Goal: Task Accomplishment & Management: Complete application form

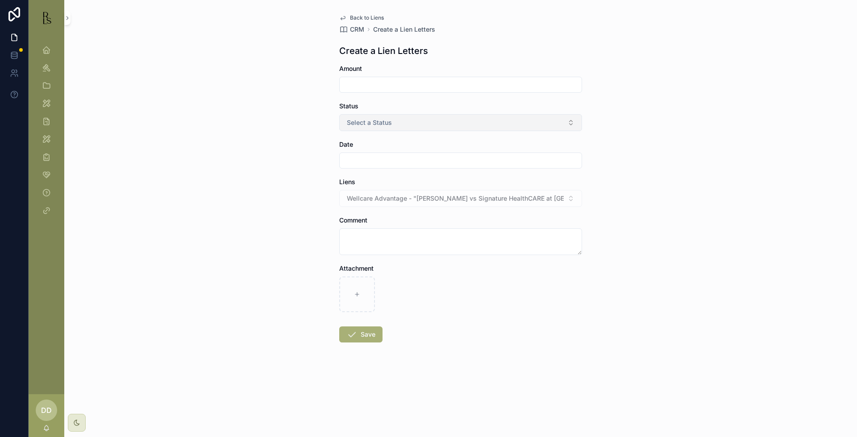
click at [374, 125] on span "Select a Status" at bounding box center [369, 122] width 45 height 9
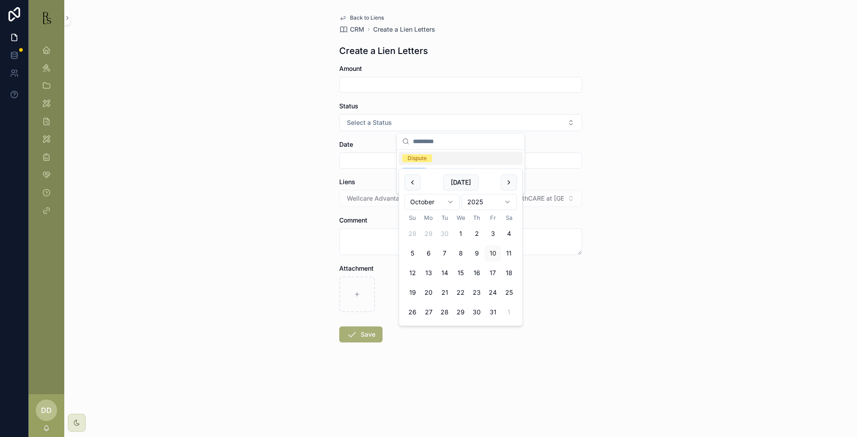
click at [359, 160] on input "scrollable content" at bounding box center [461, 160] width 242 height 12
click at [492, 253] on button "10" at bounding box center [493, 254] width 16 height 16
type input "**********"
click at [379, 241] on textarea "scrollable content" at bounding box center [460, 242] width 243 height 27
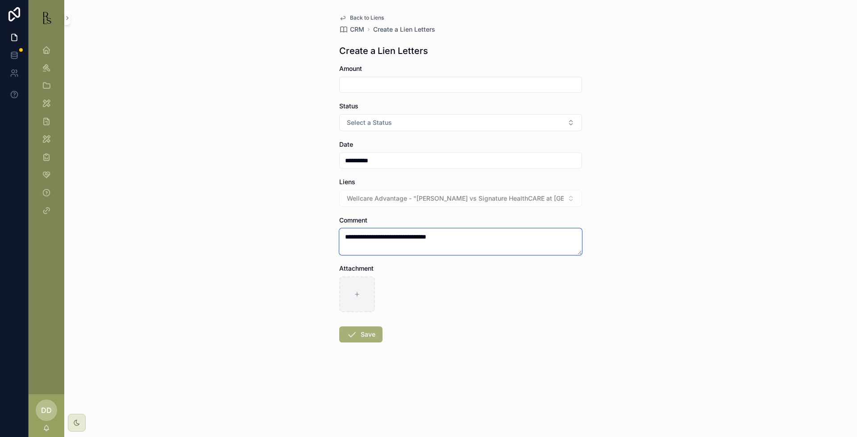
type textarea "**********"
click at [368, 304] on div "scrollable content" at bounding box center [357, 295] width 36 height 36
type input "**********"
click at [369, 339] on button "Save" at bounding box center [360, 335] width 43 height 16
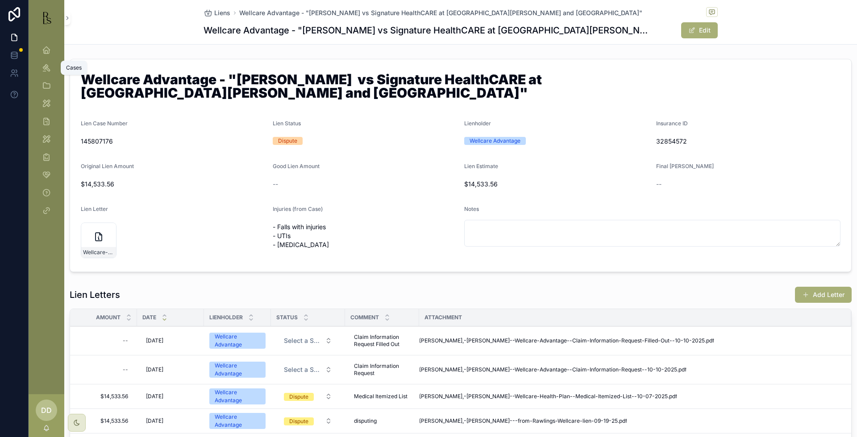
click at [49, 66] on icon "scrollable content" at bounding box center [46, 67] width 9 height 9
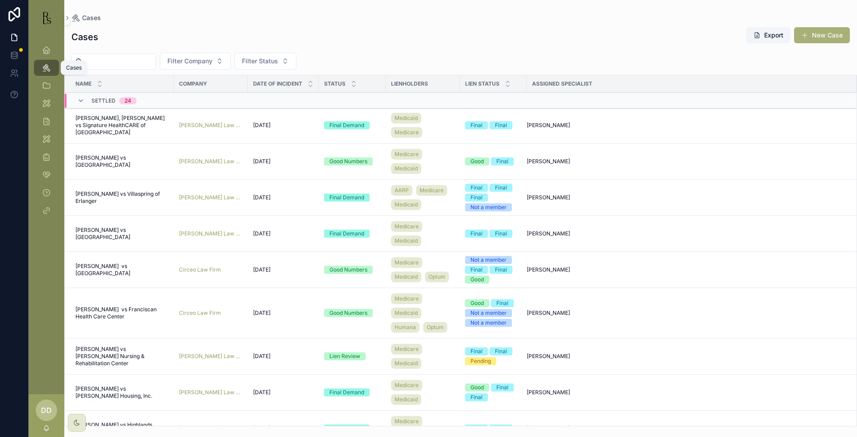
drag, startPoint x: 49, startPoint y: 66, endPoint x: 113, endPoint y: 64, distance: 64.3
click at [113, 64] on input "scrollable content" at bounding box center [119, 61] width 73 height 12
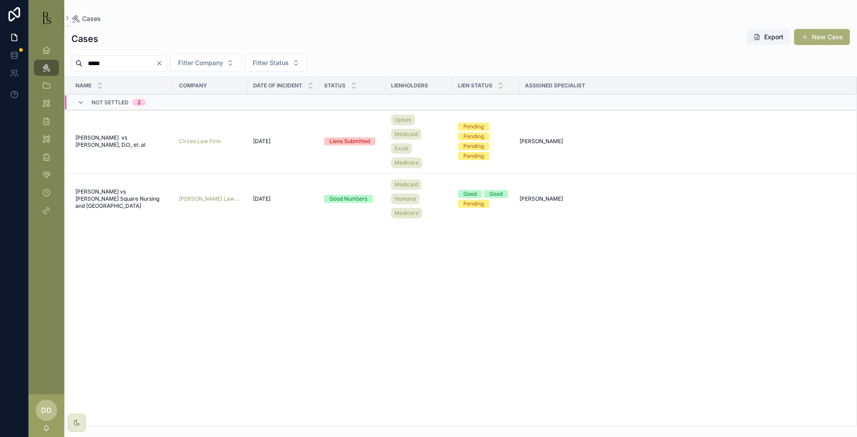
type input "*****"
click at [82, 136] on span "[PERSON_NAME] vs [PERSON_NAME], D.O., et. al" at bounding box center [121, 141] width 93 height 14
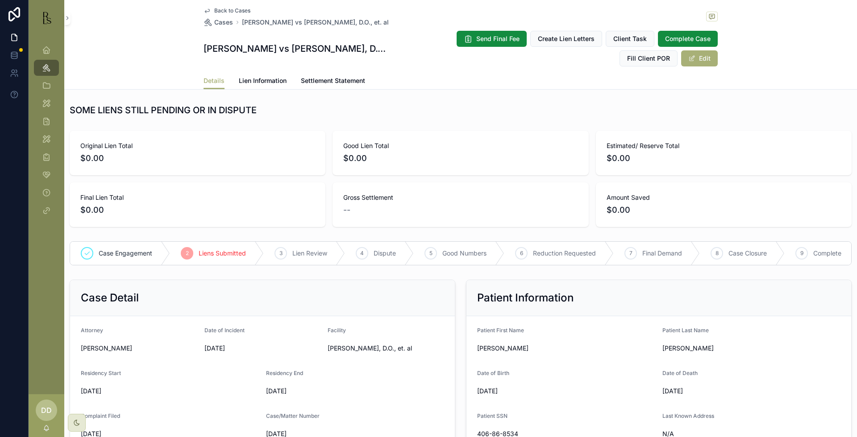
click at [760, 127] on div "Original Lien Total $0.00 Good Lien Total $0.00 Estimated/ Reserve Total $0.00 …" at bounding box center [460, 179] width 793 height 104
click at [260, 84] on span "Lien Information" at bounding box center [263, 80] width 48 height 9
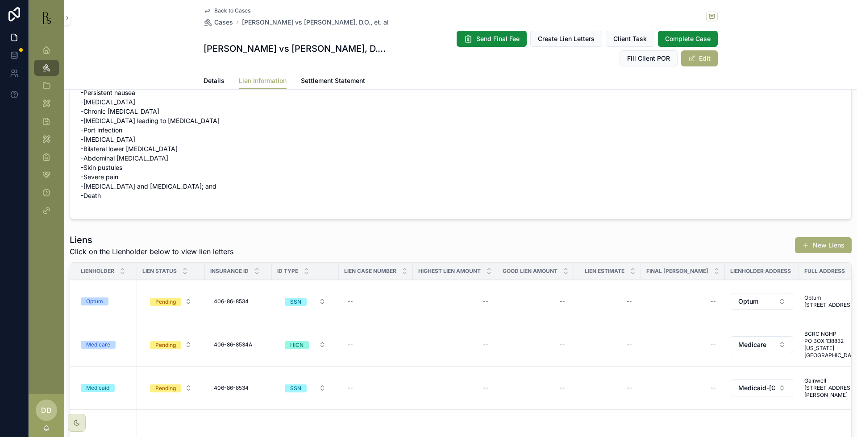
scroll to position [112, 0]
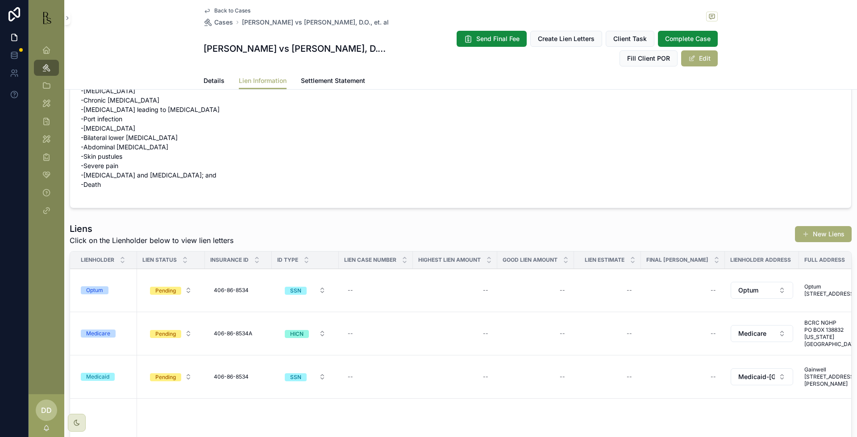
click at [739, 156] on form "Injuries -[MEDICAL_DATA]; -[MEDICAL_DATA] -Weight loss -[MEDICAL_DATA] -[MEDICA…" at bounding box center [460, 100] width 781 height 215
click at [210, 86] on link "Details" at bounding box center [214, 82] width 21 height 18
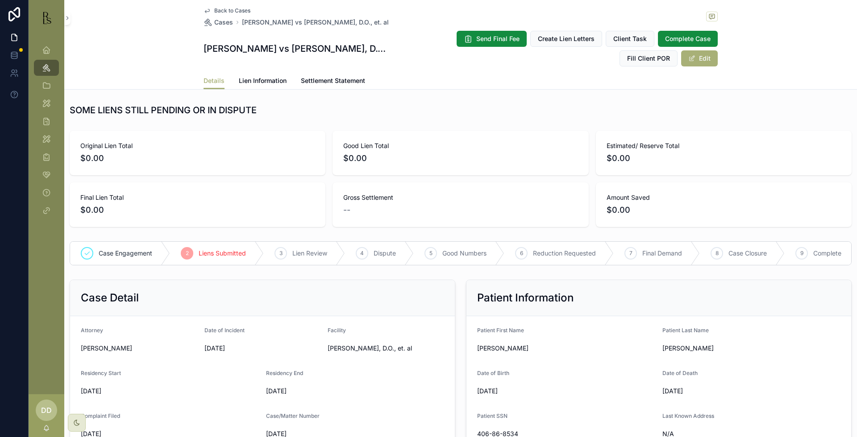
click at [42, 299] on div "Dashboard Cases Client Management Tools Lienholder Address My Tools Reports My …" at bounding box center [47, 215] width 36 height 359
click at [762, 146] on span "Estimated/ Reserve Total" at bounding box center [724, 146] width 234 height 9
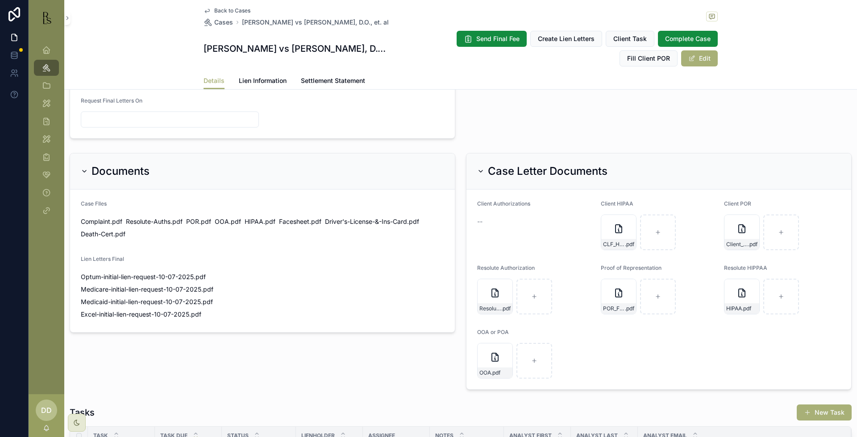
scroll to position [614, 0]
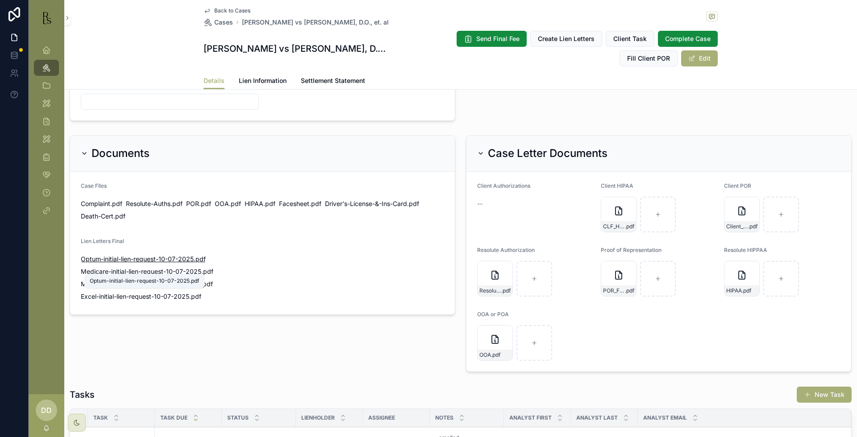
click at [133, 264] on span "Optum-initial-lien-request-10-07-2025" at bounding box center [137, 259] width 113 height 9
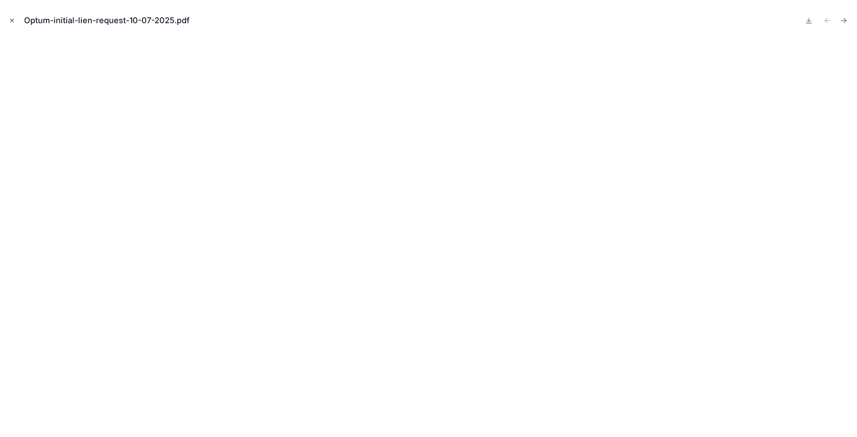
click at [13, 20] on icon "Close modal" at bounding box center [12, 20] width 6 height 6
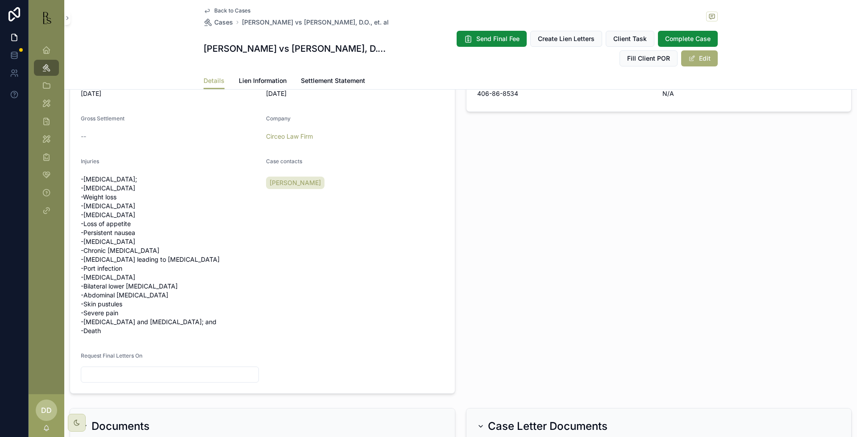
scroll to position [335, 0]
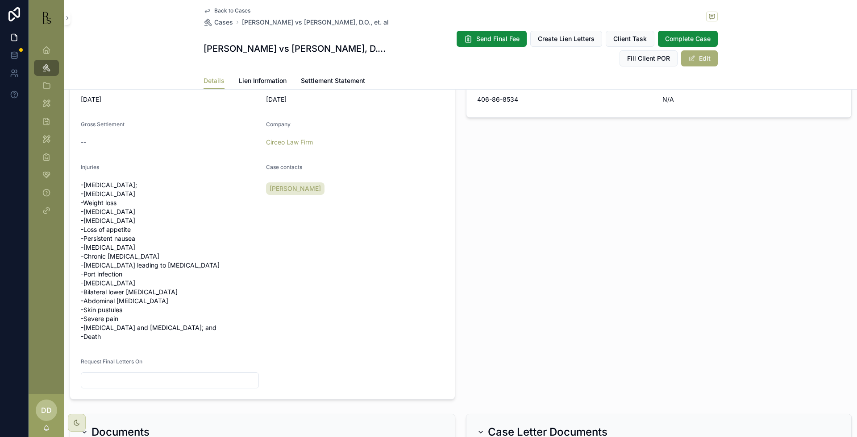
click at [257, 88] on link "Lien Information" at bounding box center [263, 82] width 48 height 18
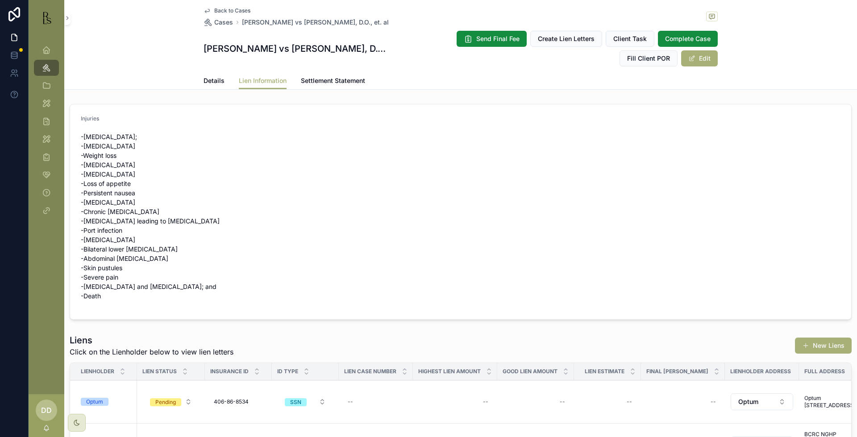
click at [754, 239] on form "Injuries -[MEDICAL_DATA]; -[MEDICAL_DATA] -Weight loss -[MEDICAL_DATA] -[MEDICA…" at bounding box center [460, 211] width 781 height 215
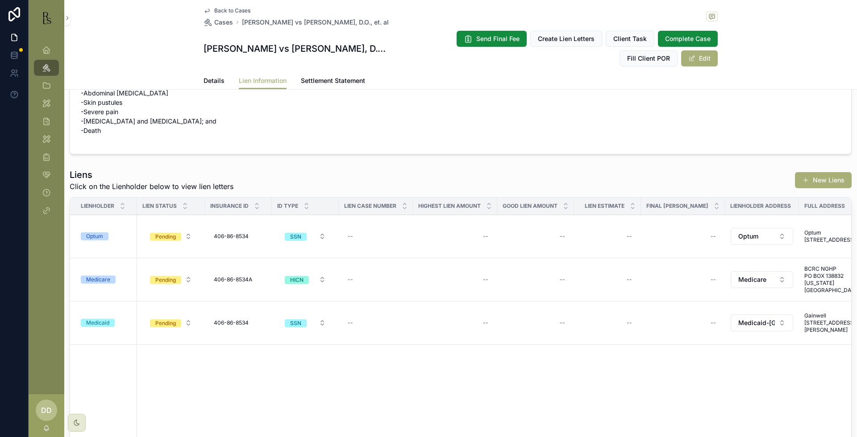
scroll to position [223, 0]
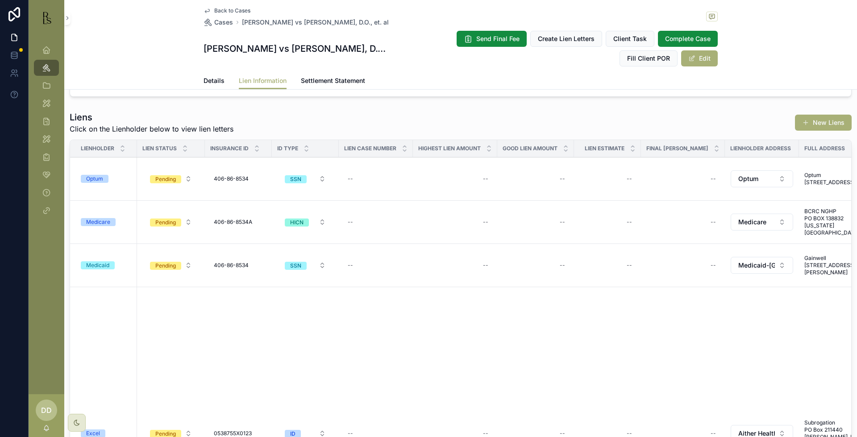
click at [97, 181] on div "Optum" at bounding box center [94, 179] width 17 height 8
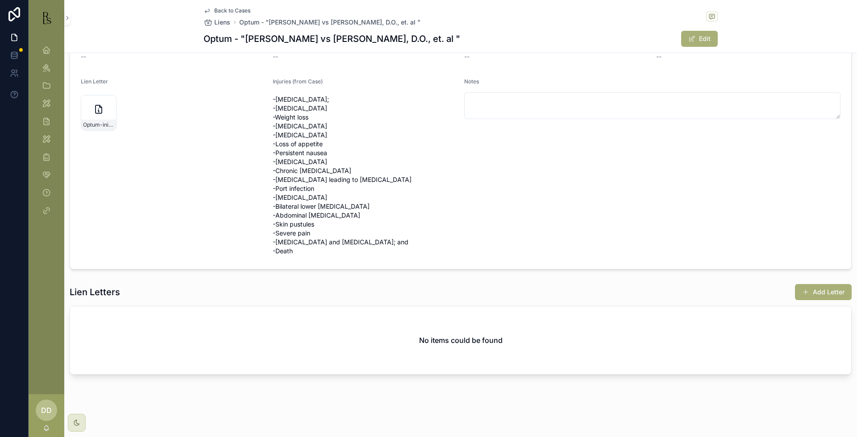
scroll to position [125, 0]
click at [805, 290] on button "Add Letter" at bounding box center [823, 291] width 57 height 16
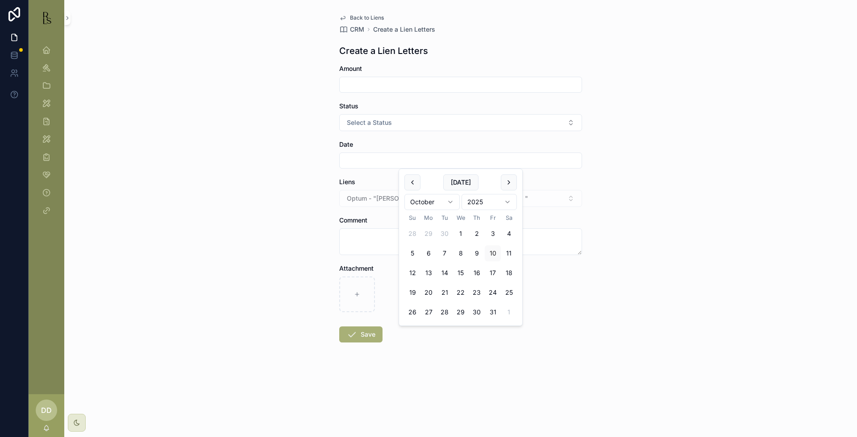
click at [364, 157] on input "scrollable content" at bounding box center [461, 160] width 242 height 12
click at [490, 254] on button "10" at bounding box center [493, 254] width 16 height 16
type input "**********"
click at [364, 251] on textarea "scrollable content" at bounding box center [460, 242] width 243 height 27
type textarea "**********"
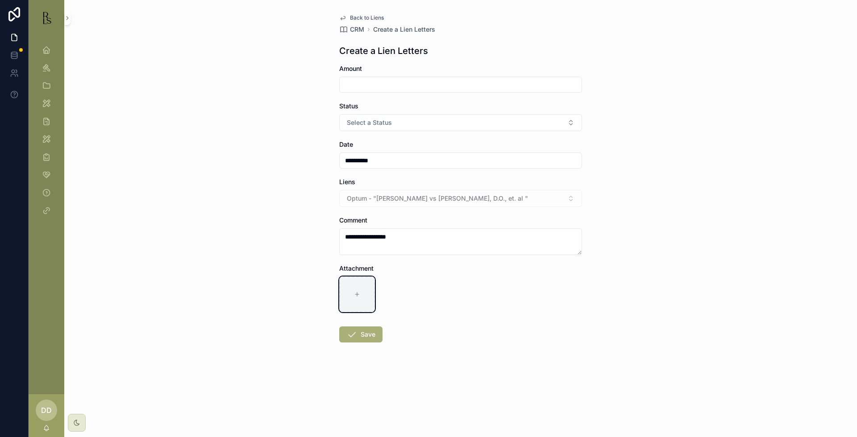
click at [364, 287] on div "scrollable content" at bounding box center [357, 295] width 36 height 36
click at [364, 295] on div "scrollable content" at bounding box center [357, 295] width 36 height 36
type input "**********"
click at [362, 339] on button "Save" at bounding box center [360, 335] width 43 height 16
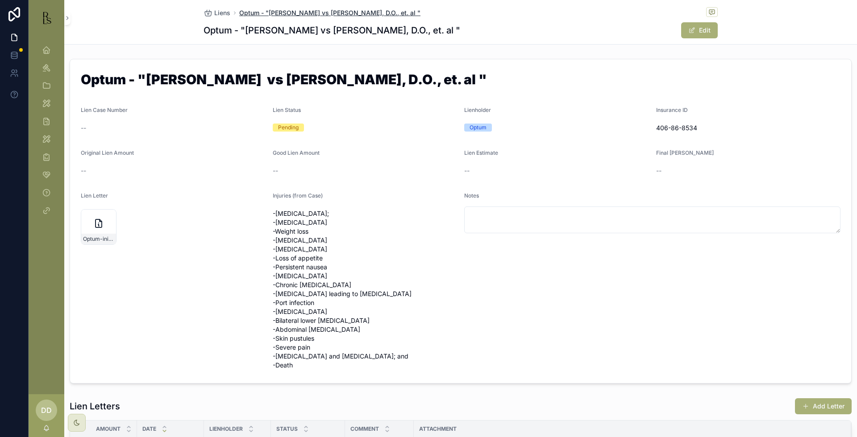
drag, startPoint x: 431, startPoint y: 15, endPoint x: 236, endPoint y: 12, distance: 194.6
click at [236, 12] on div "Liens Optum - "[PERSON_NAME] vs [PERSON_NAME], D.O., et. al "" at bounding box center [461, 12] width 514 height 11
copy span "Optum - "[PERSON_NAME] vs [PERSON_NAME], D.O., et. al ""
click at [44, 64] on icon "scrollable content" at bounding box center [46, 67] width 9 height 9
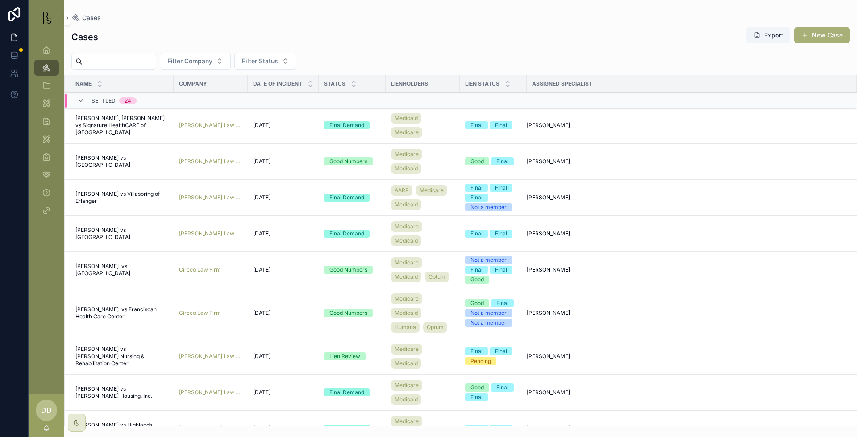
click at [106, 60] on input "scrollable content" at bounding box center [119, 61] width 73 height 12
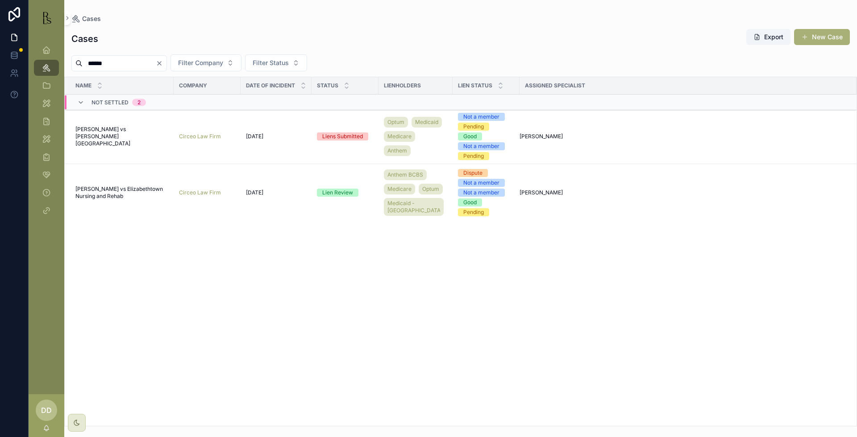
type input "******"
click at [108, 135] on span "[PERSON_NAME] vs [PERSON_NAME][GEOGRAPHIC_DATA]" at bounding box center [121, 136] width 93 height 21
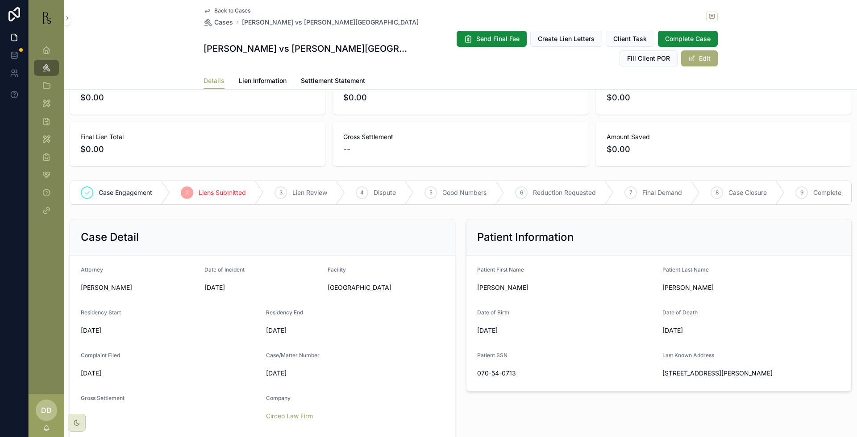
scroll to position [223, 0]
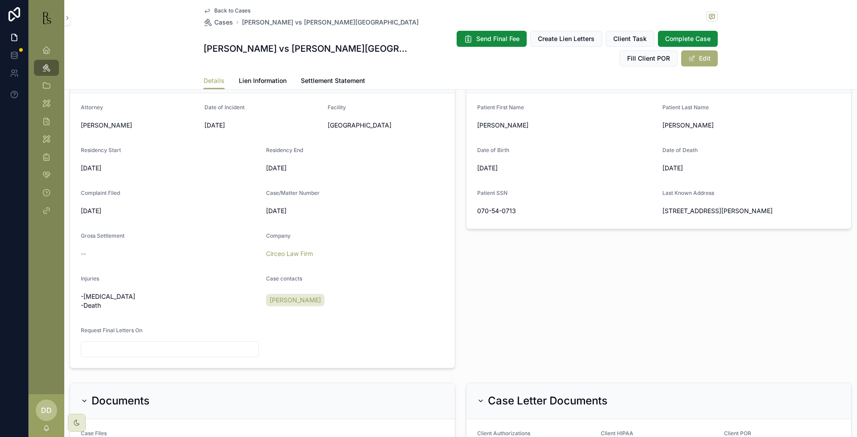
click at [764, 115] on div "Patient Last Name" at bounding box center [751, 109] width 178 height 11
click at [267, 77] on span "Lien Information" at bounding box center [263, 80] width 48 height 9
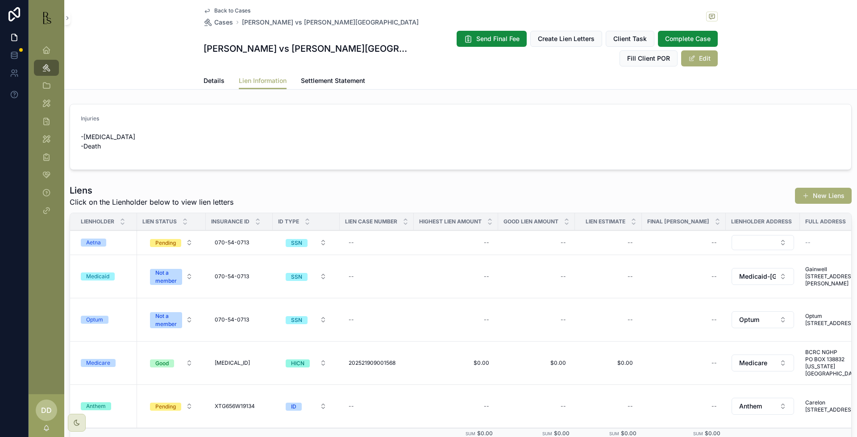
click at [95, 325] on td "Optum" at bounding box center [103, 320] width 67 height 43
click at [92, 323] on div "Optum" at bounding box center [94, 320] width 17 height 8
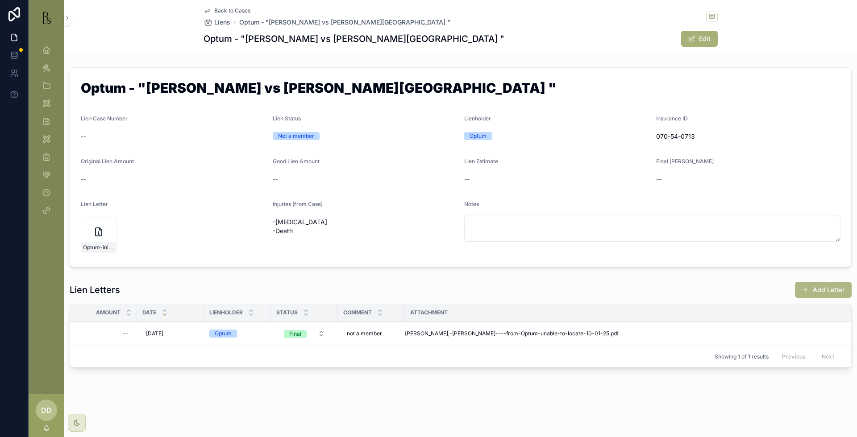
click at [813, 291] on button "Add Letter" at bounding box center [823, 290] width 57 height 16
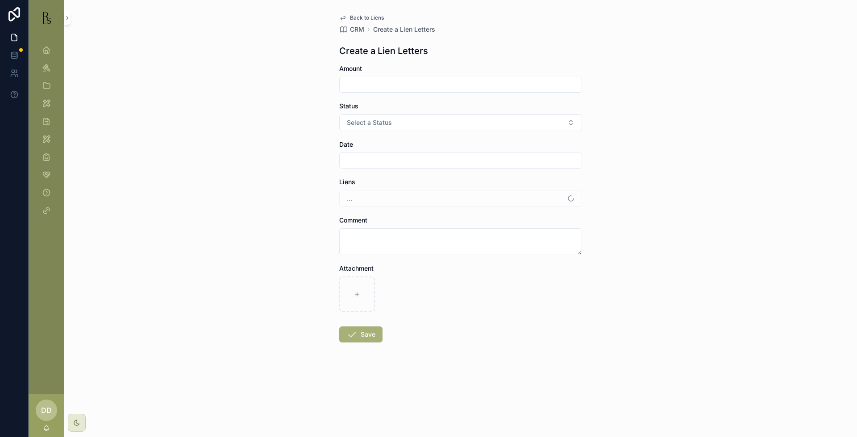
click at [382, 83] on input "scrollable content" at bounding box center [461, 85] width 242 height 12
click at [346, 123] on button "Select a Status" at bounding box center [460, 122] width 243 height 17
click at [352, 156] on input "scrollable content" at bounding box center [461, 160] width 242 height 12
click at [492, 254] on button "10" at bounding box center [493, 254] width 16 height 16
type input "**********"
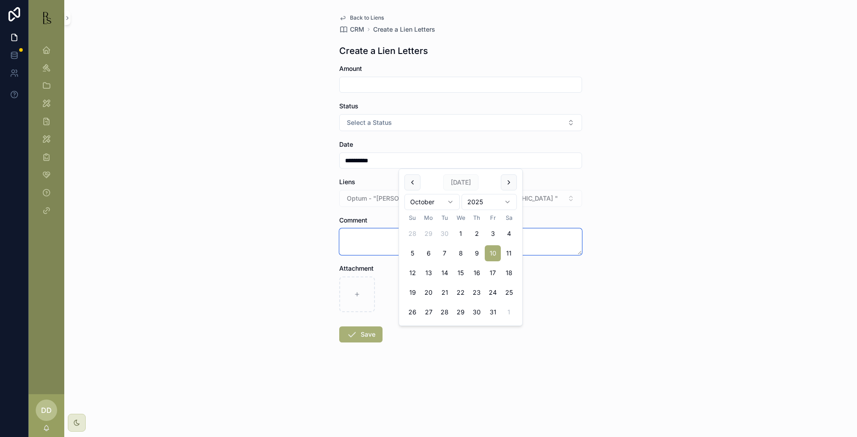
click at [362, 241] on textarea "scrollable content" at bounding box center [460, 242] width 243 height 27
type textarea "**********"
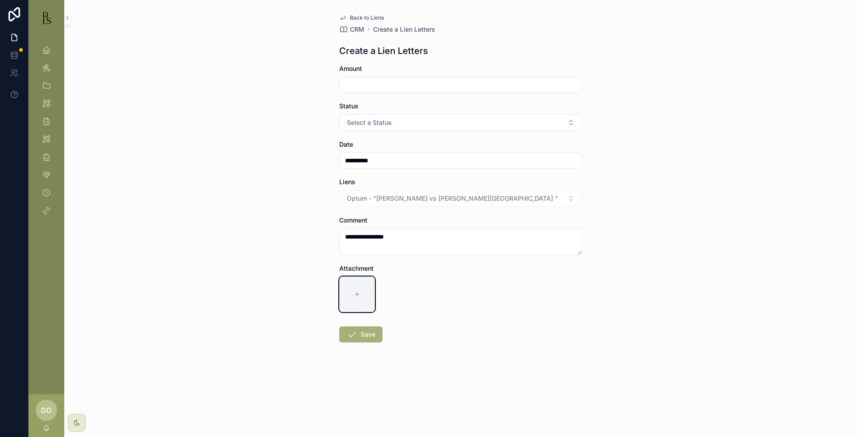
click at [358, 300] on div "scrollable content" at bounding box center [357, 295] width 36 height 36
type input "**********"
click at [357, 337] on icon "scrollable content" at bounding box center [351, 334] width 11 height 11
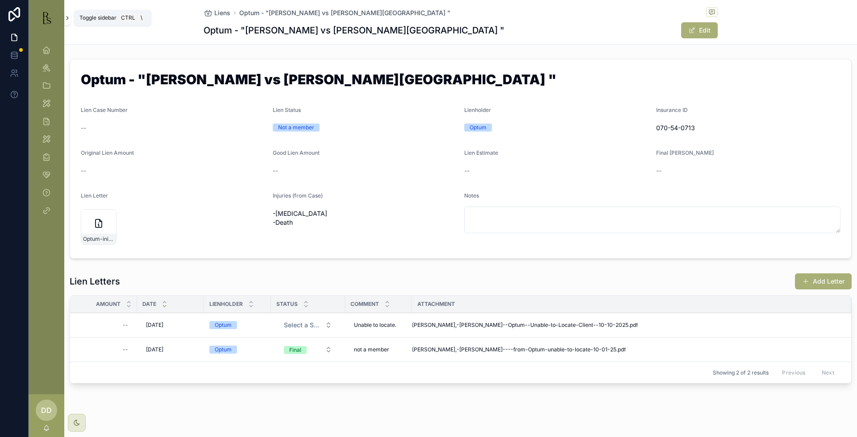
click at [66, 19] on icon "scrollable content" at bounding box center [67, 18] width 6 height 7
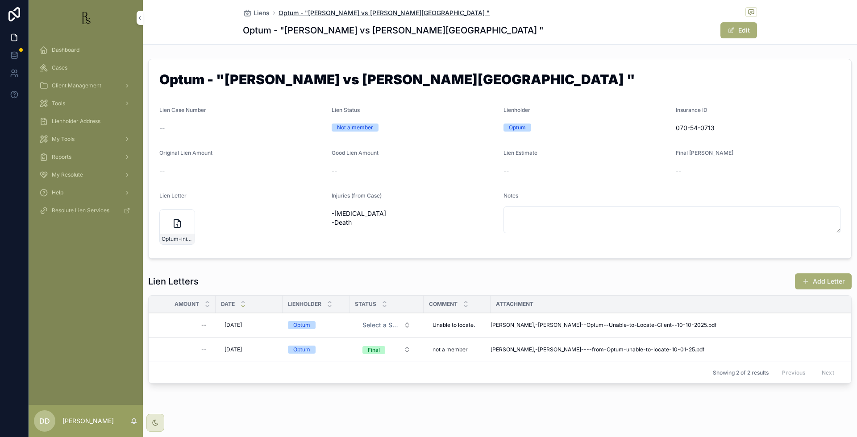
click at [294, 12] on span "Optum - "[PERSON_NAME] vs [PERSON_NAME][GEOGRAPHIC_DATA] "" at bounding box center [384, 12] width 211 height 9
click at [55, 64] on span "Cases" at bounding box center [60, 67] width 16 height 7
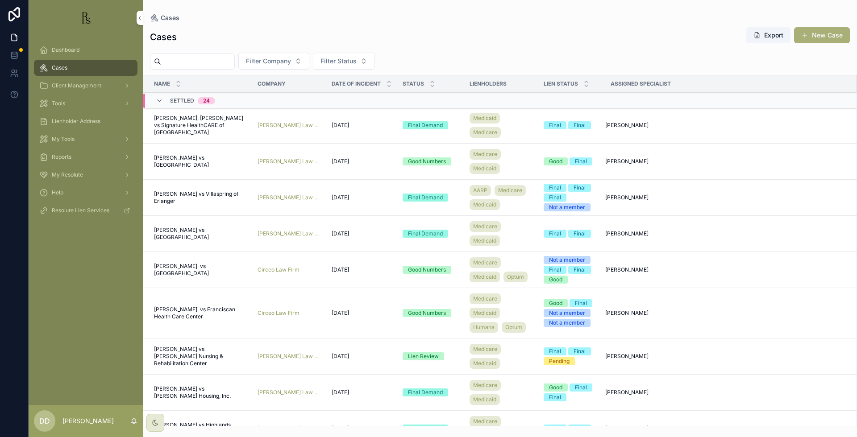
click at [196, 61] on input "scrollable content" at bounding box center [197, 61] width 73 height 12
type input "*"
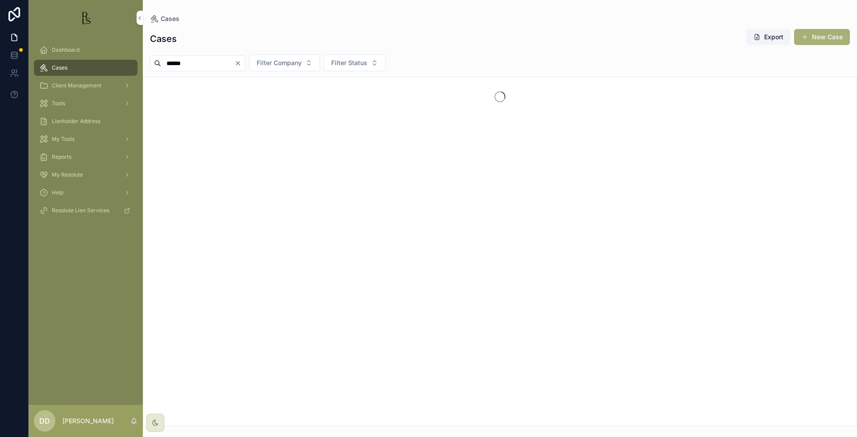
type input "******"
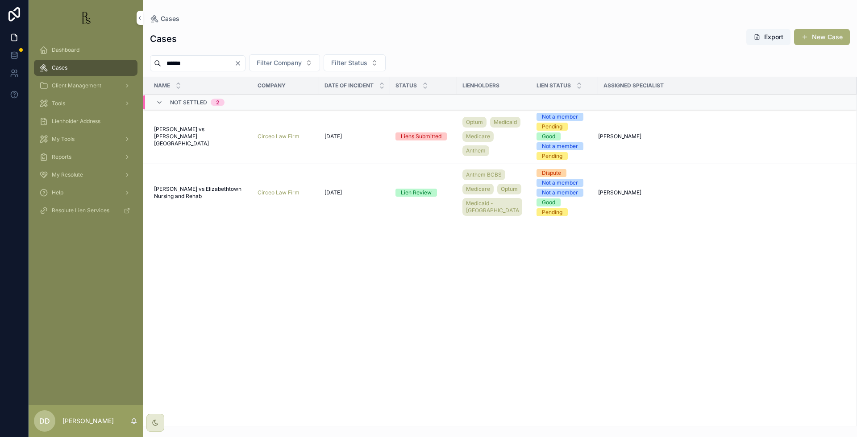
click at [195, 137] on span "[PERSON_NAME] vs [PERSON_NAME][GEOGRAPHIC_DATA]" at bounding box center [200, 136] width 93 height 21
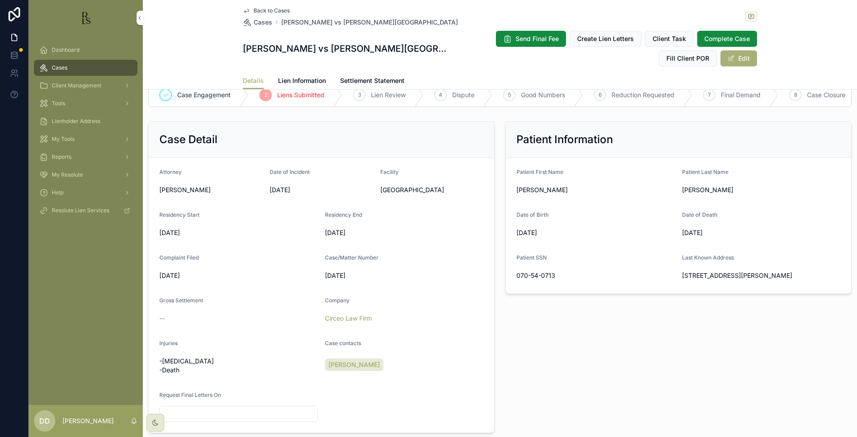
scroll to position [167, 0]
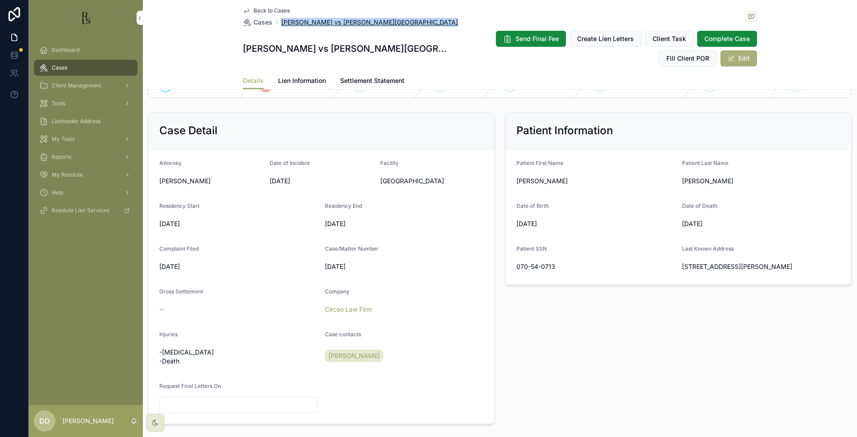
drag, startPoint x: 436, startPoint y: 21, endPoint x: 277, endPoint y: 23, distance: 158.9
click at [277, 23] on div "Back to Cases Cases [PERSON_NAME] vs [PERSON_NAME][GEOGRAPHIC_DATA]" at bounding box center [500, 17] width 514 height 20
copy span "[PERSON_NAME] vs [PERSON_NAME][GEOGRAPHIC_DATA]"
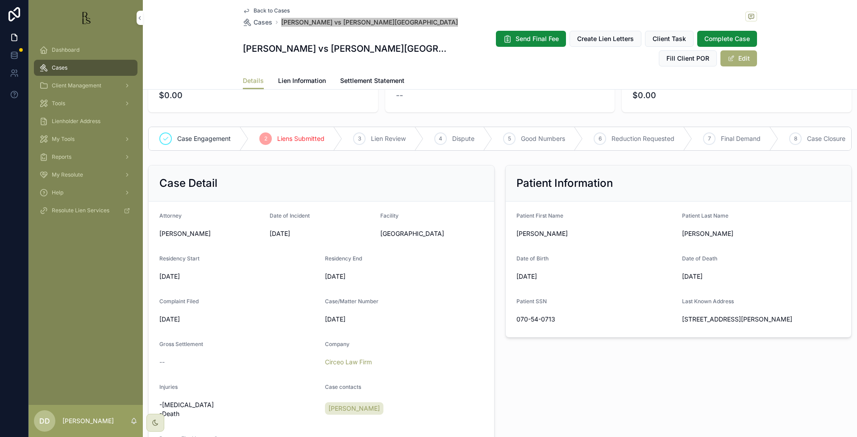
scroll to position [112, 0]
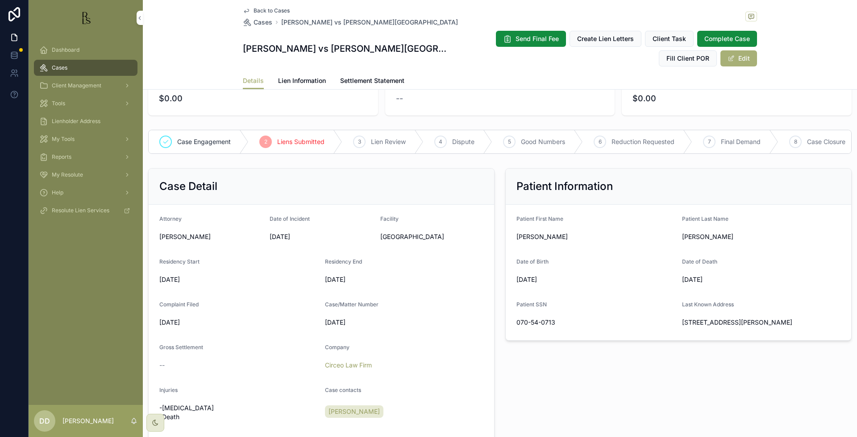
click at [738, 341] on form "Patient First Name [PERSON_NAME] Last Name [PERSON_NAME] Date of Birth [DEMOGRA…" at bounding box center [679, 273] width 346 height 136
click at [63, 62] on div "Cases" at bounding box center [85, 68] width 93 height 14
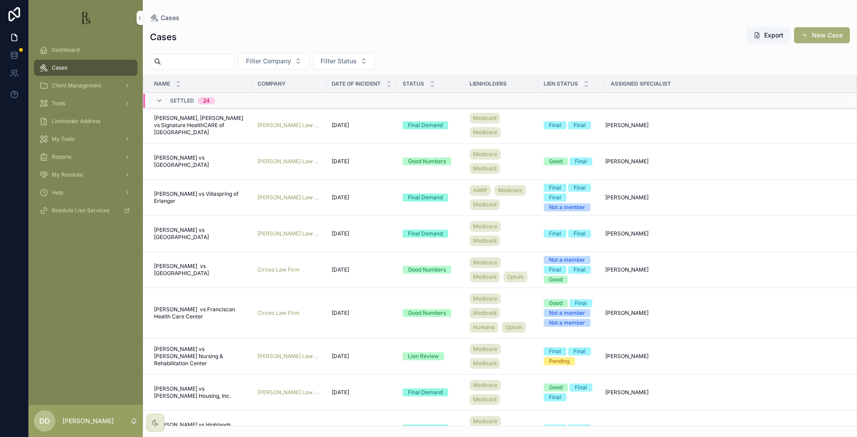
click at [171, 99] on span "Settled" at bounding box center [182, 100] width 24 height 7
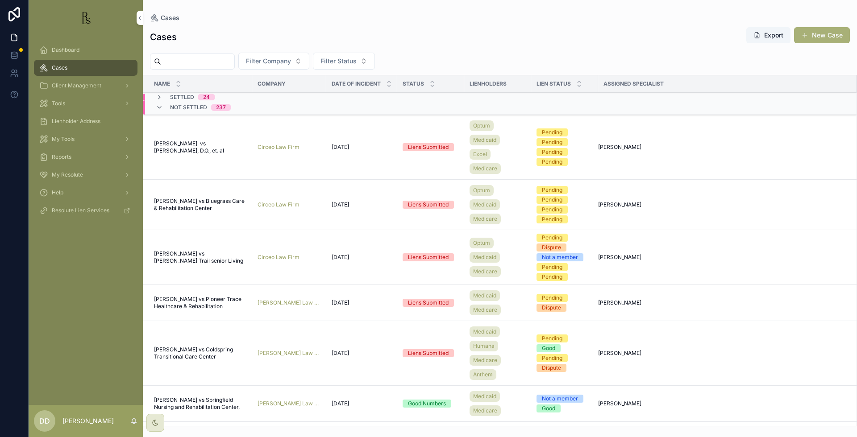
click at [181, 98] on span "Settled" at bounding box center [182, 97] width 24 height 7
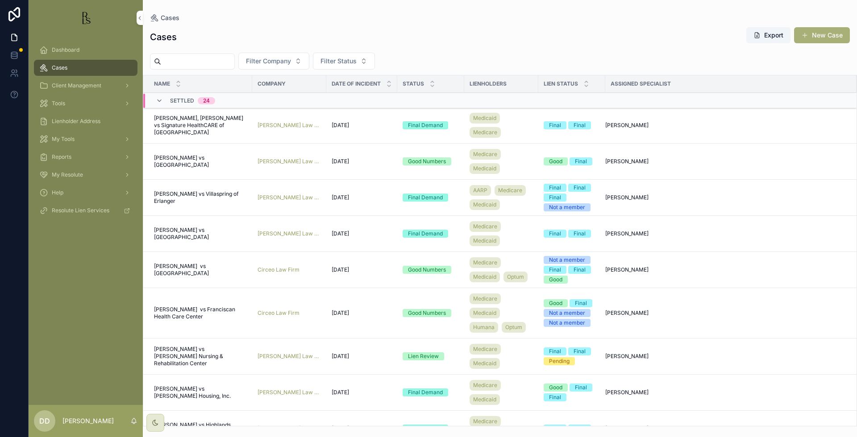
click at [192, 127] on span "[PERSON_NAME], [PERSON_NAME] vs Signature HealthCARE of [GEOGRAPHIC_DATA]" at bounding box center [200, 125] width 93 height 21
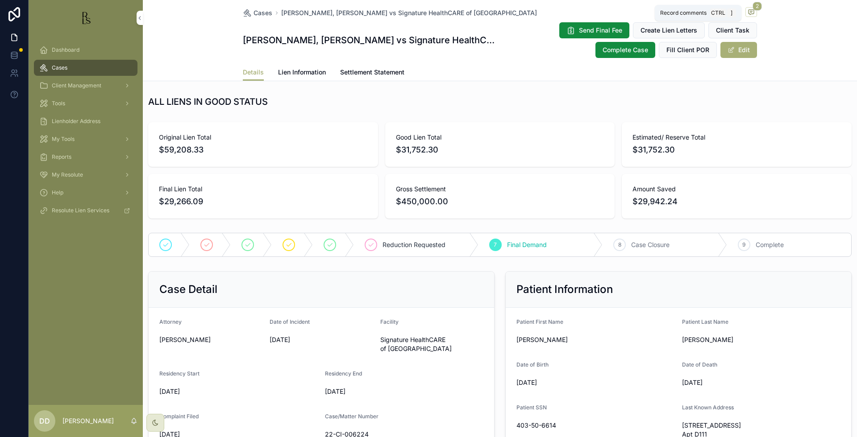
click at [748, 11] on icon "scrollable content" at bounding box center [751, 11] width 7 height 7
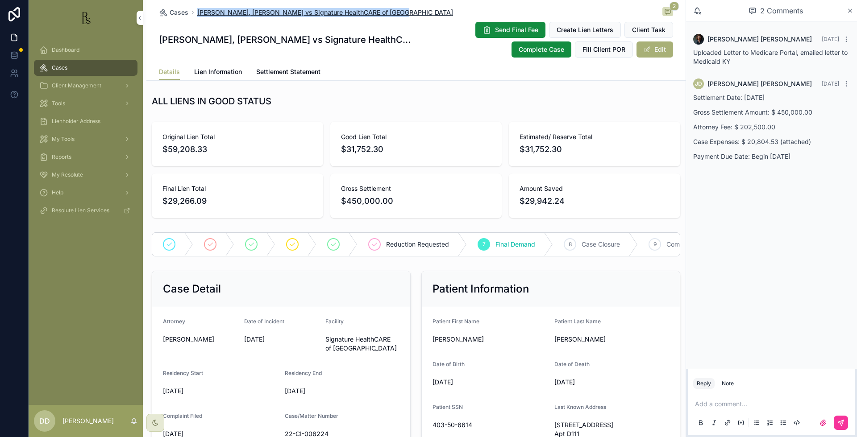
drag, startPoint x: 389, startPoint y: 12, endPoint x: 195, endPoint y: 13, distance: 194.2
click at [195, 13] on div "Cases [PERSON_NAME], [PERSON_NAME] vs Signature HealthCARE of [GEOGRAPHIC_DATA]…" at bounding box center [416, 12] width 514 height 11
copy span "[PERSON_NAME], [PERSON_NAME] vs Signature HealthCARE of [GEOGRAPHIC_DATA]"
click at [170, 16] on span "Cases" at bounding box center [179, 12] width 19 height 9
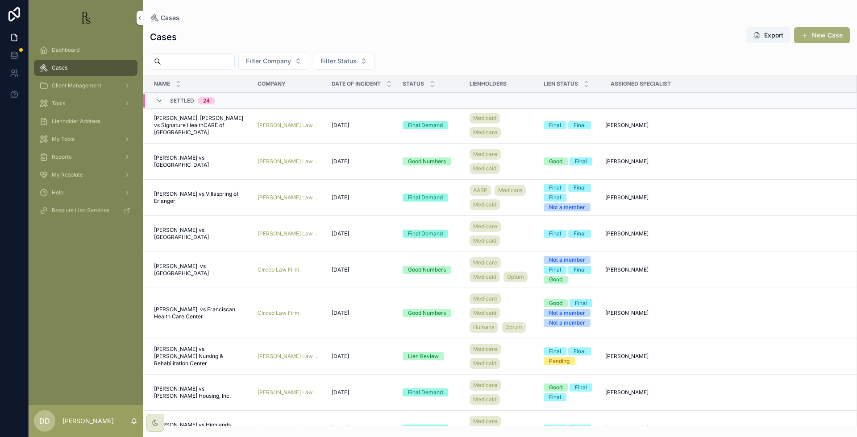
click at [175, 164] on span "[PERSON_NAME] vs [GEOGRAPHIC_DATA]" at bounding box center [200, 161] width 93 height 14
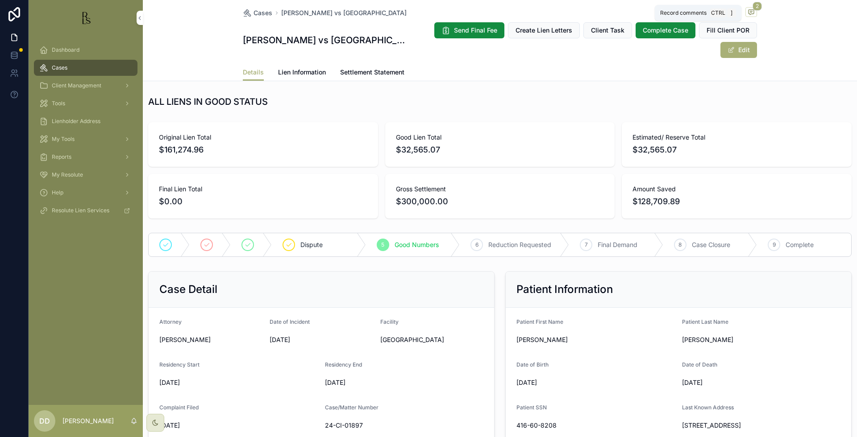
click at [749, 12] on icon "scrollable content" at bounding box center [751, 11] width 7 height 7
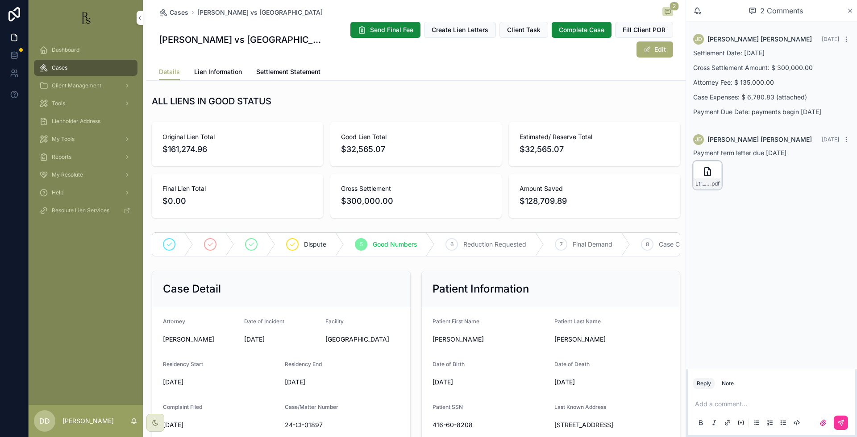
click at [708, 180] on div "Ltr_re_payment_terms .pdf" at bounding box center [708, 184] width 28 height 11
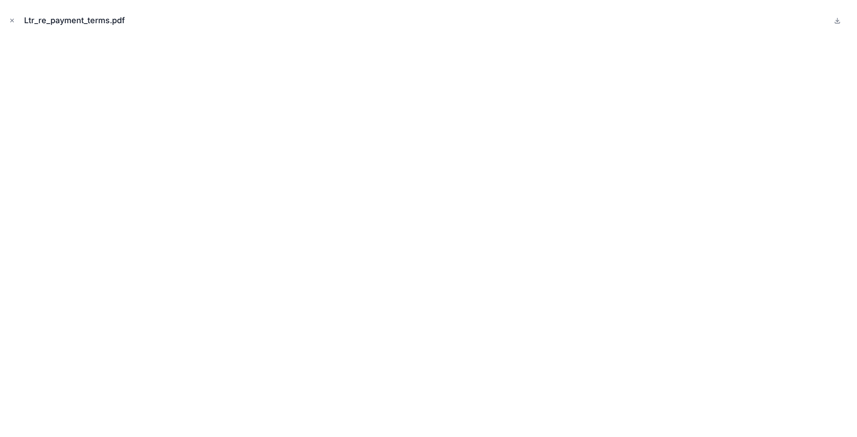
click at [6, 21] on div "Ltr_re_payment_terms.pdf" at bounding box center [428, 218] width 857 height 437
click at [10, 21] on icon "Close modal" at bounding box center [12, 20] width 6 height 6
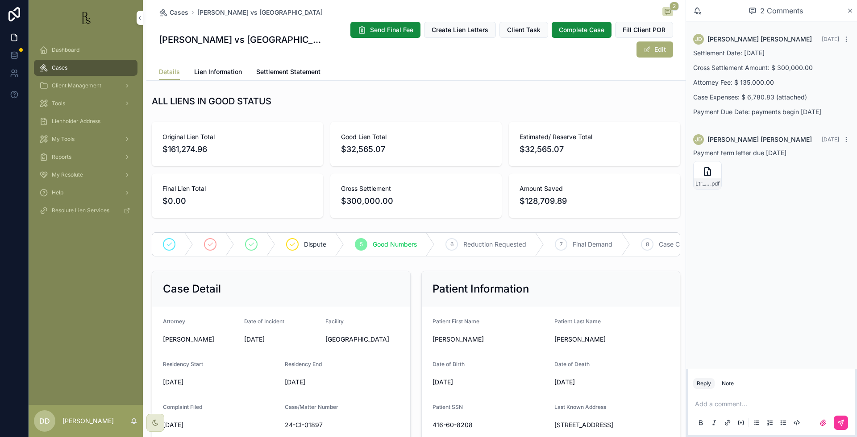
drag, startPoint x: 323, startPoint y: 12, endPoint x: 192, endPoint y: 12, distance: 130.8
click at [192, 12] on div "Cases [PERSON_NAME] vs [GEOGRAPHIC_DATA] 2" at bounding box center [416, 12] width 514 height 11
copy span "[PERSON_NAME] vs [GEOGRAPHIC_DATA]"
click at [177, 9] on span "Cases" at bounding box center [179, 12] width 19 height 9
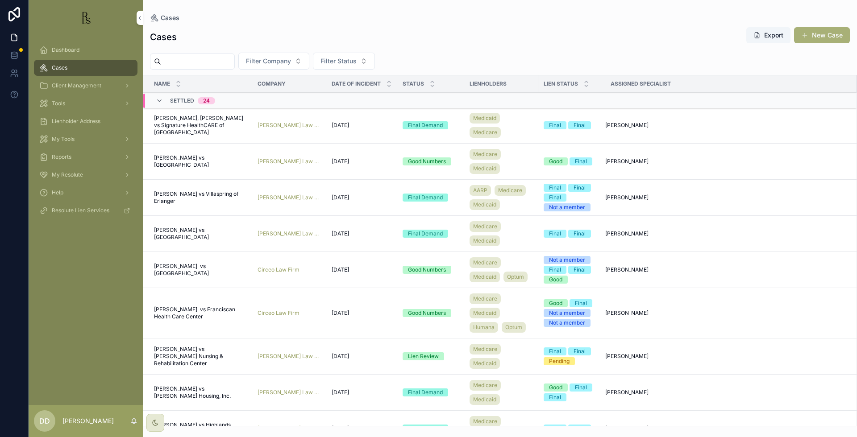
click at [186, 125] on span "[PERSON_NAME], [PERSON_NAME] vs Signature HealthCARE of [GEOGRAPHIC_DATA]" at bounding box center [200, 125] width 93 height 21
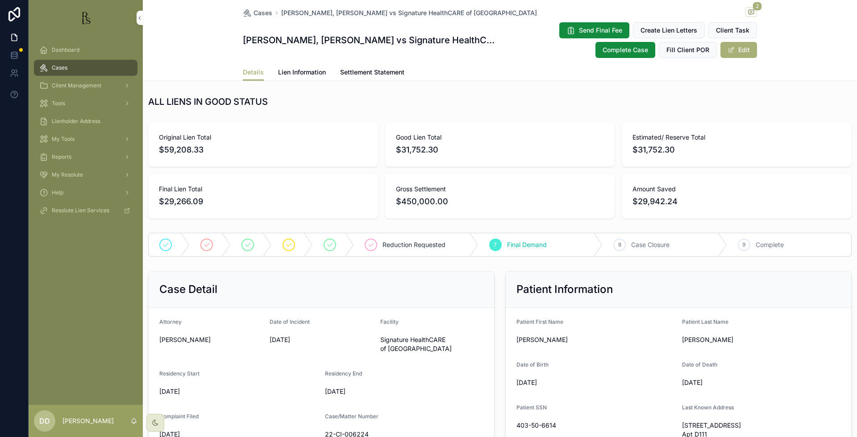
click at [526, 246] on span "Final Demand" at bounding box center [527, 245] width 40 height 9
click at [248, 11] on link "Cases" at bounding box center [257, 12] width 29 height 9
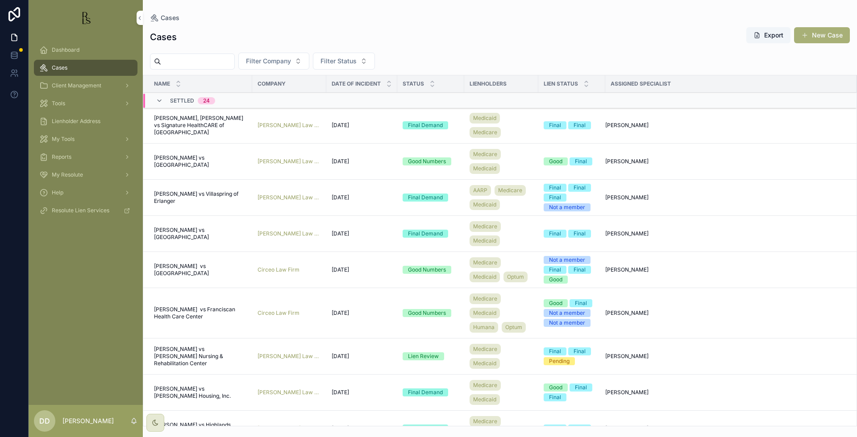
click at [170, 157] on span "[PERSON_NAME] vs [GEOGRAPHIC_DATA]" at bounding box center [200, 161] width 93 height 14
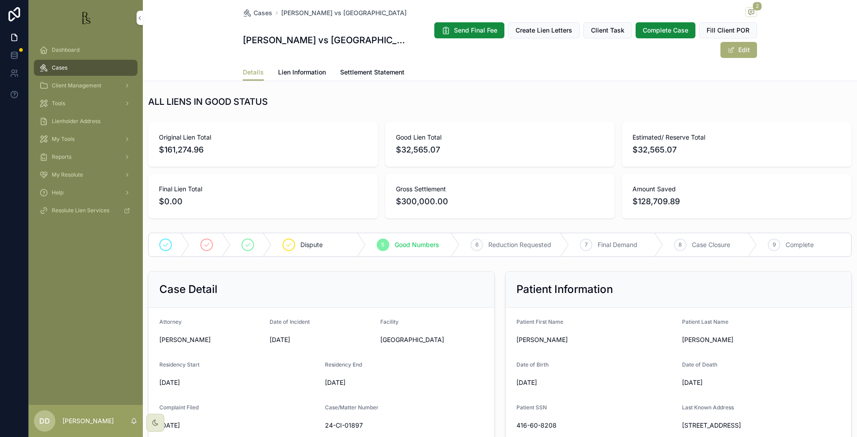
click at [600, 244] on span "Final Demand" at bounding box center [618, 245] width 40 height 9
click at [254, 14] on span "Cases" at bounding box center [263, 12] width 19 height 9
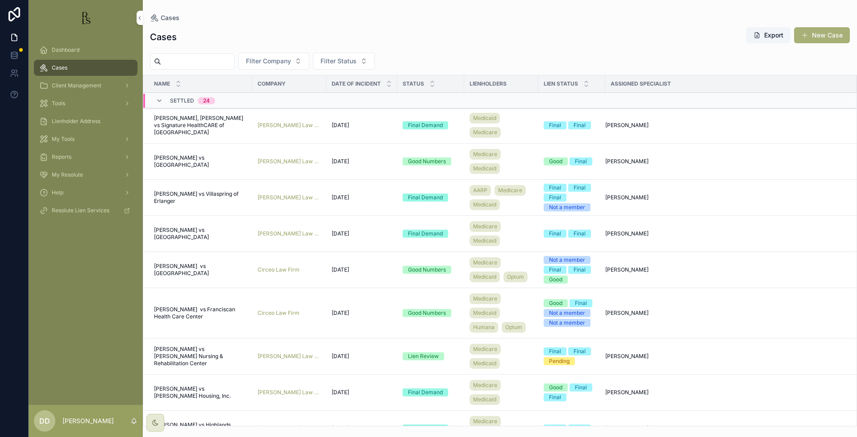
click at [182, 127] on span "[PERSON_NAME], [PERSON_NAME] vs Signature HealthCARE of [GEOGRAPHIC_DATA]" at bounding box center [200, 125] width 93 height 21
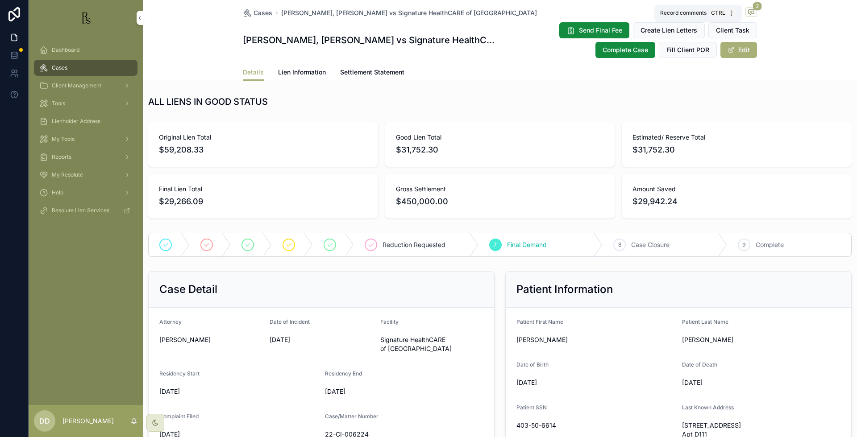
click at [753, 9] on span "2" at bounding box center [757, 6] width 9 height 9
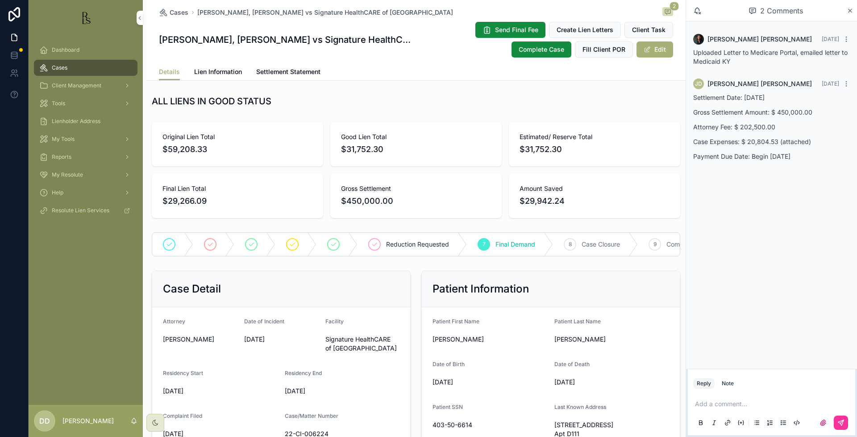
click at [174, 17] on div "Cases [PERSON_NAME], [PERSON_NAME] vs Signature HealthCARE of [GEOGRAPHIC_DATA]…" at bounding box center [416, 12] width 514 height 11
click at [174, 14] on span "Cases" at bounding box center [179, 12] width 19 height 9
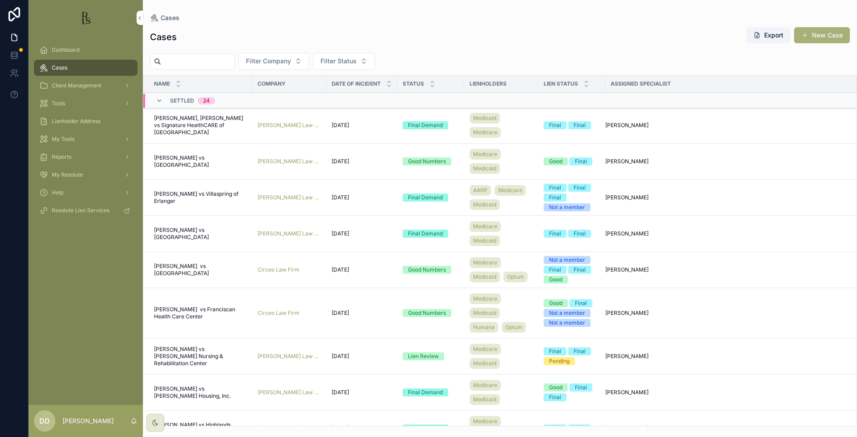
click at [180, 203] on span "[PERSON_NAME] vs Villaspring of Erlanger" at bounding box center [200, 198] width 93 height 14
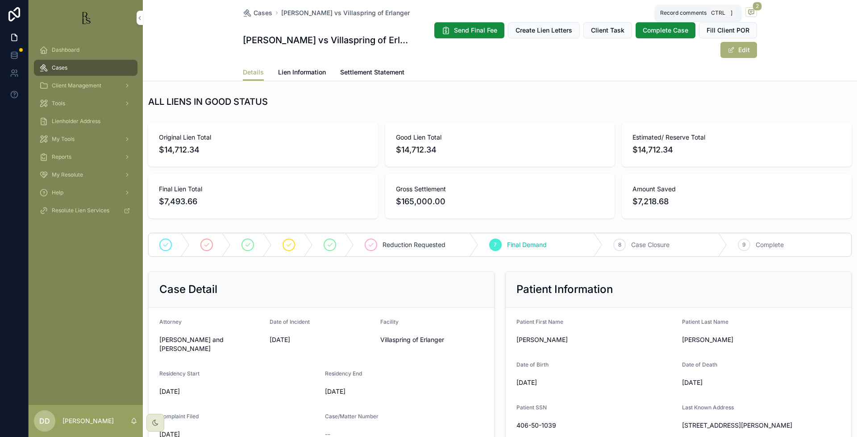
click at [753, 6] on span "2" at bounding box center [757, 6] width 9 height 9
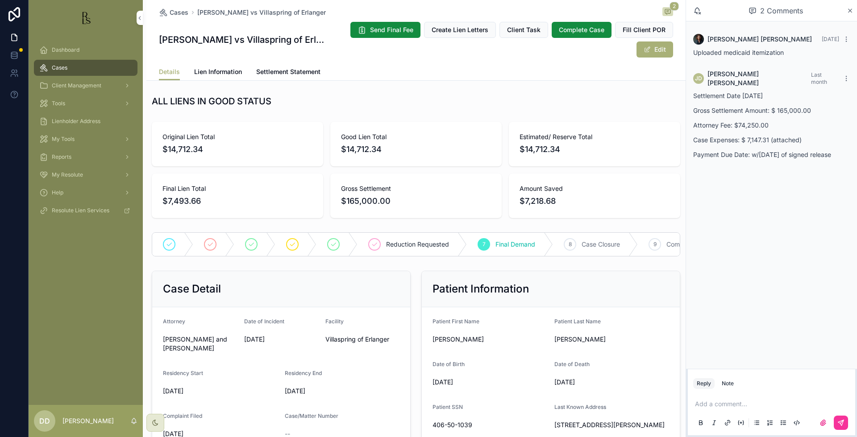
drag, startPoint x: 320, startPoint y: 12, endPoint x: 190, endPoint y: 12, distance: 129.9
click at [190, 12] on div "Cases [PERSON_NAME] vs Villaspring of Erlanger 2" at bounding box center [416, 12] width 514 height 11
copy span "[PERSON_NAME] vs Villaspring of Erlanger"
click at [270, 70] on span "Settlement Statement" at bounding box center [288, 71] width 64 height 9
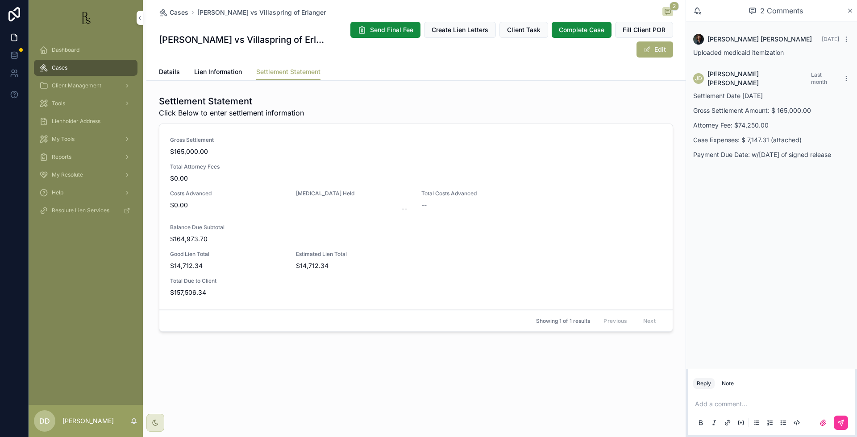
click at [167, 75] on span "Details" at bounding box center [169, 71] width 21 height 9
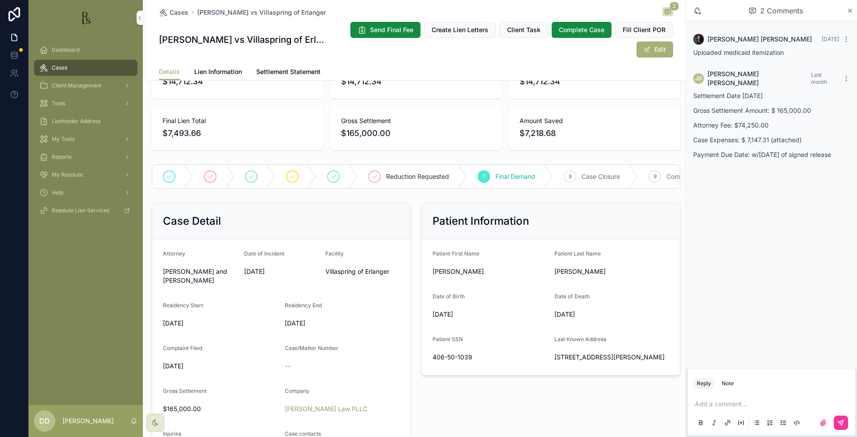
scroll to position [112, 0]
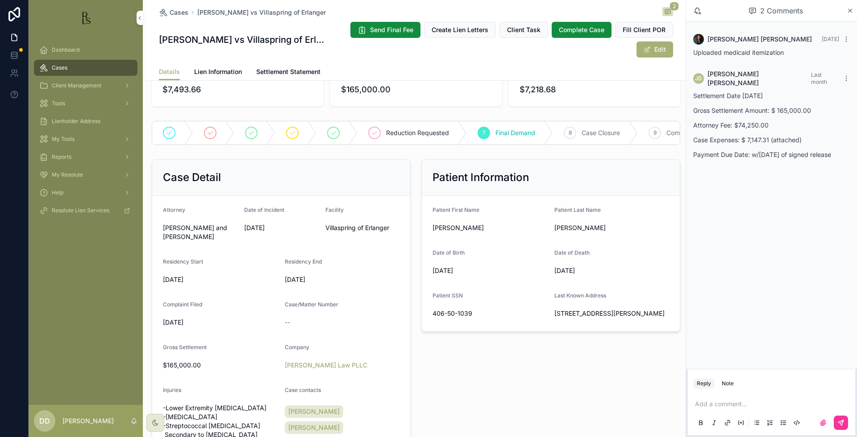
click at [836, 194] on div "[PERSON_NAME] [DATE] Uploaded medicaid itemization [PERSON_NAME] Last month Set…" at bounding box center [771, 195] width 171 height 348
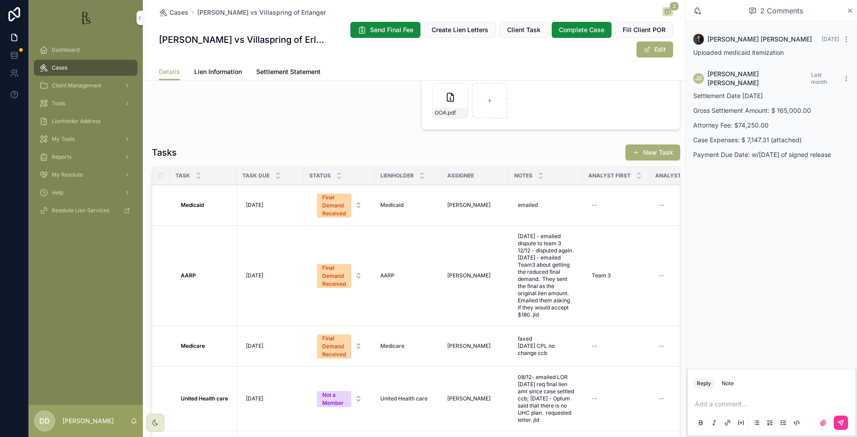
scroll to position [768, 0]
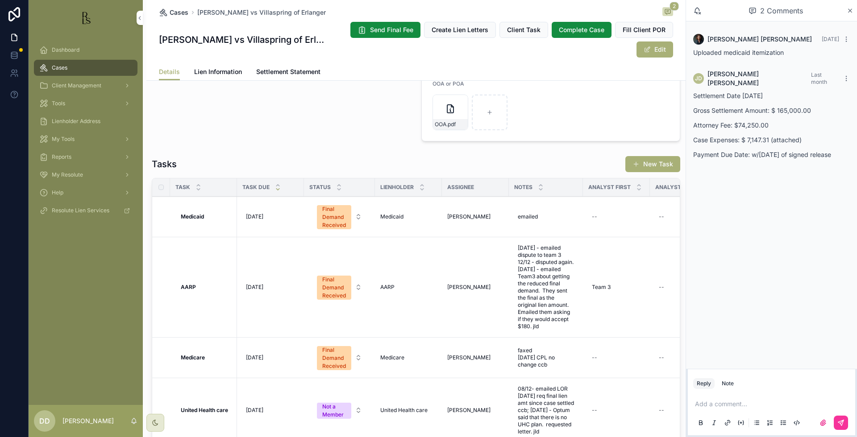
click at [178, 12] on span "Cases" at bounding box center [179, 12] width 19 height 9
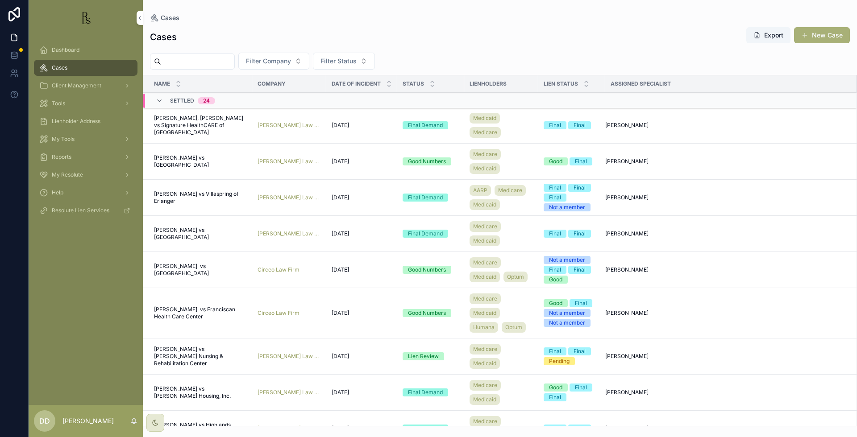
click at [203, 125] on span "[PERSON_NAME], [PERSON_NAME] vs Signature HealthCARE of [GEOGRAPHIC_DATA]" at bounding box center [200, 125] width 93 height 21
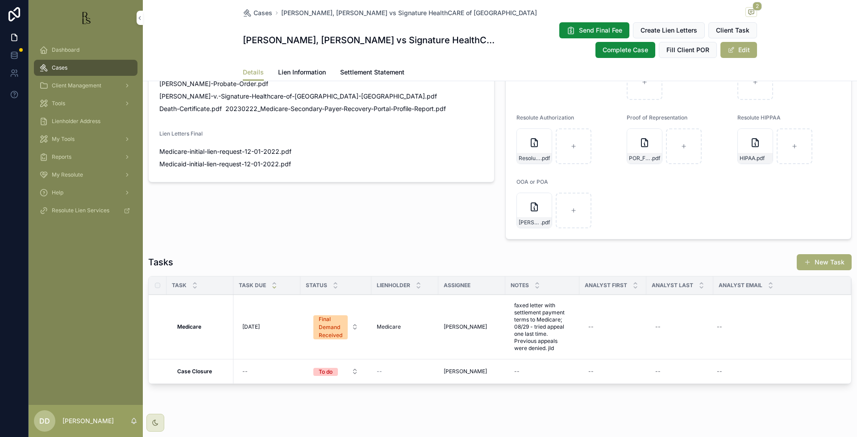
scroll to position [633, 0]
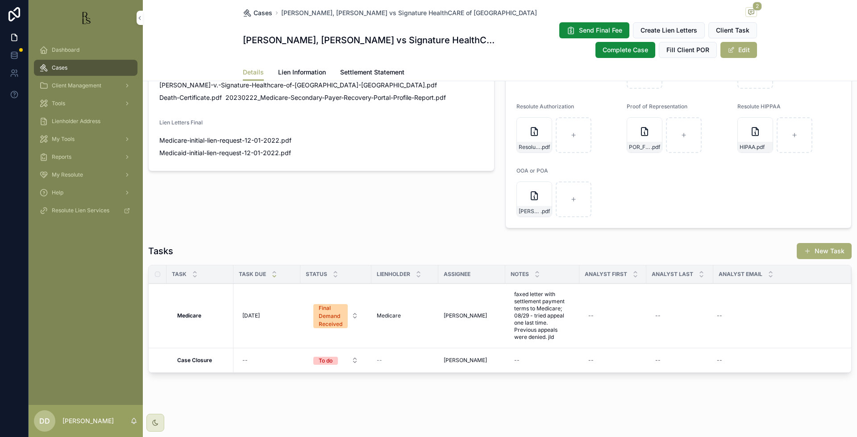
click at [254, 17] on span "Cases" at bounding box center [263, 12] width 19 height 9
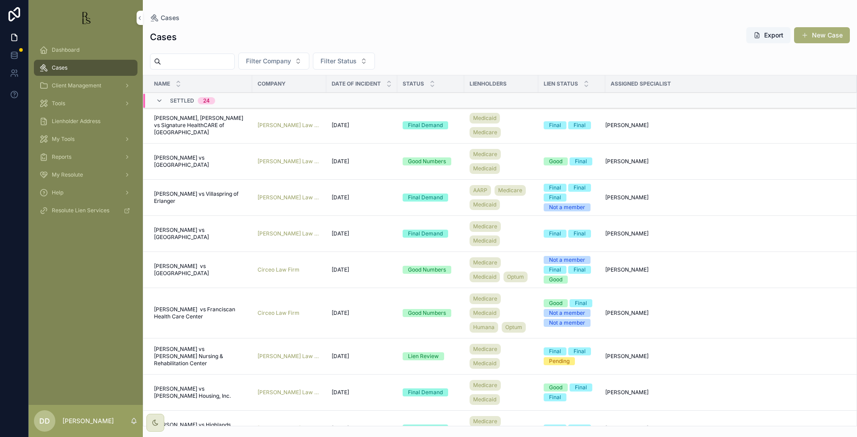
click at [177, 158] on span "[PERSON_NAME] vs [GEOGRAPHIC_DATA]" at bounding box center [200, 161] width 93 height 14
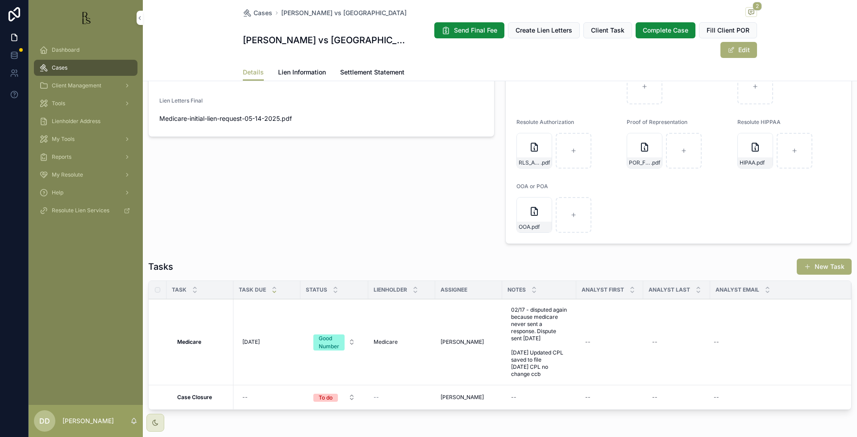
scroll to position [628, 0]
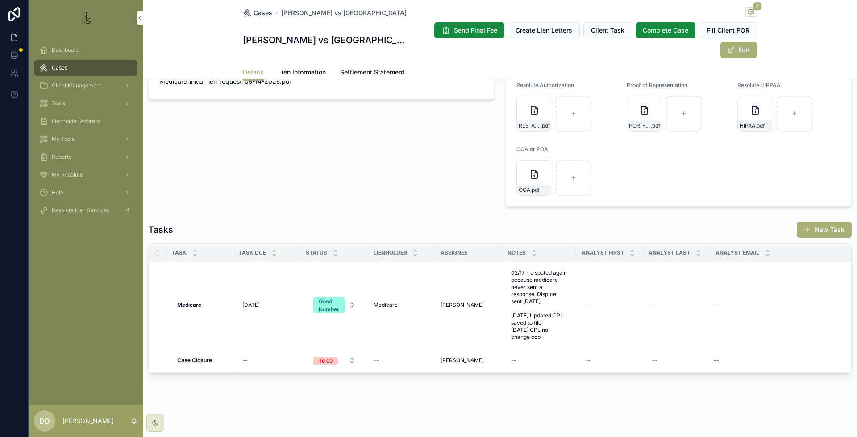
click at [259, 16] on span "Cases" at bounding box center [263, 12] width 19 height 9
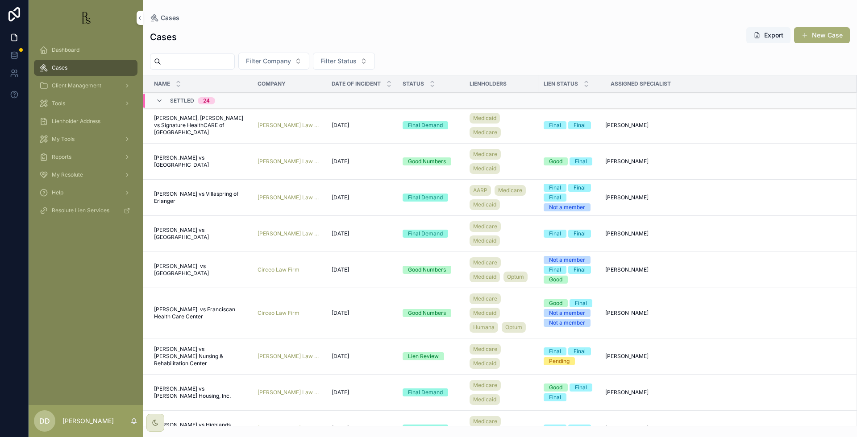
click at [187, 196] on td "[PERSON_NAME] vs Villaspring of Erlanger [PERSON_NAME] vs Villaspring of Erlang…" at bounding box center [197, 198] width 109 height 36
click at [189, 203] on span "[PERSON_NAME] vs Villaspring of Erlanger" at bounding box center [200, 198] width 93 height 14
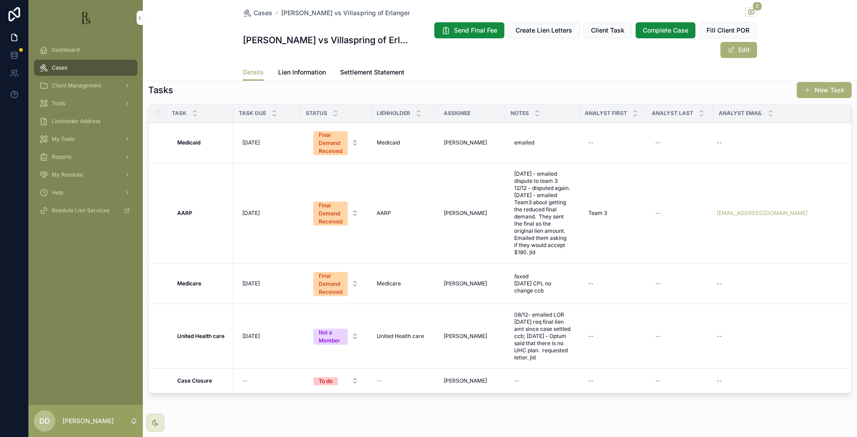
scroll to position [815, 0]
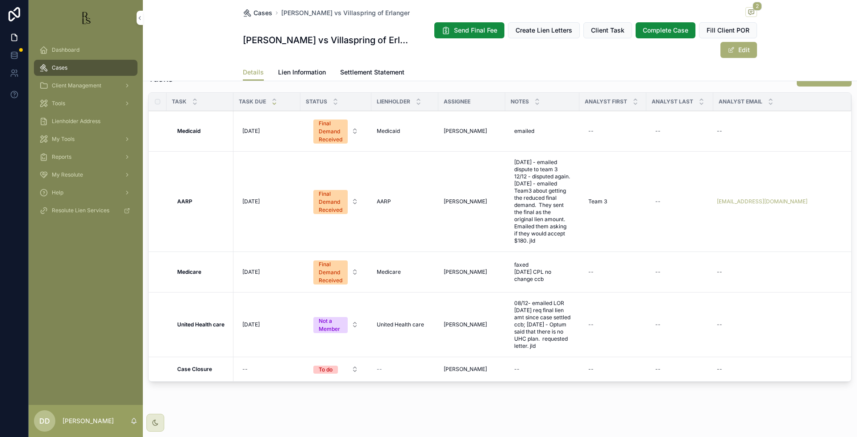
click at [261, 15] on span "Cases" at bounding box center [263, 12] width 19 height 9
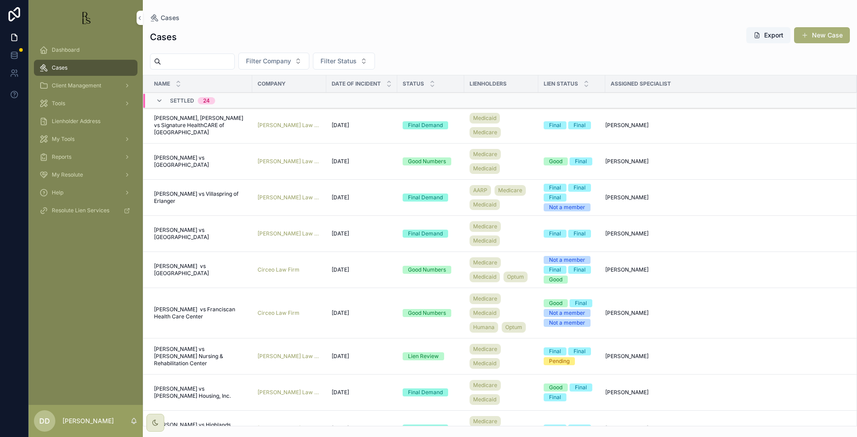
click at [191, 130] on span "[PERSON_NAME], [PERSON_NAME] vs Signature HealthCARE of [GEOGRAPHIC_DATA]" at bounding box center [200, 125] width 93 height 21
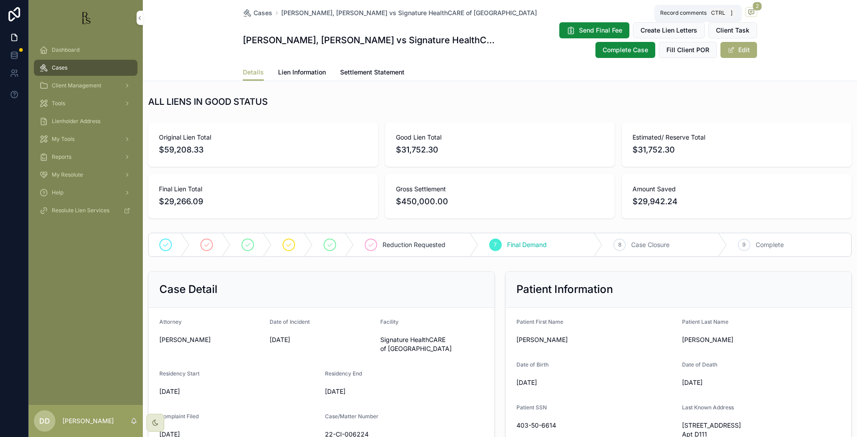
click at [748, 10] on icon "scrollable content" at bounding box center [751, 11] width 7 height 7
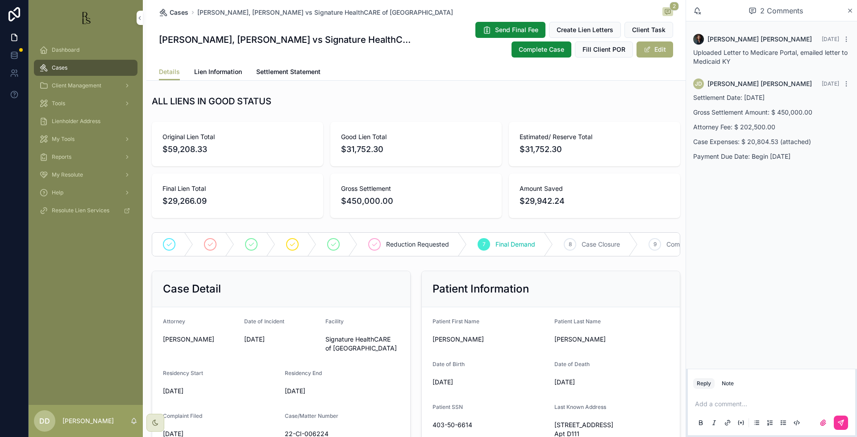
click at [172, 12] on span "Cases" at bounding box center [179, 12] width 19 height 9
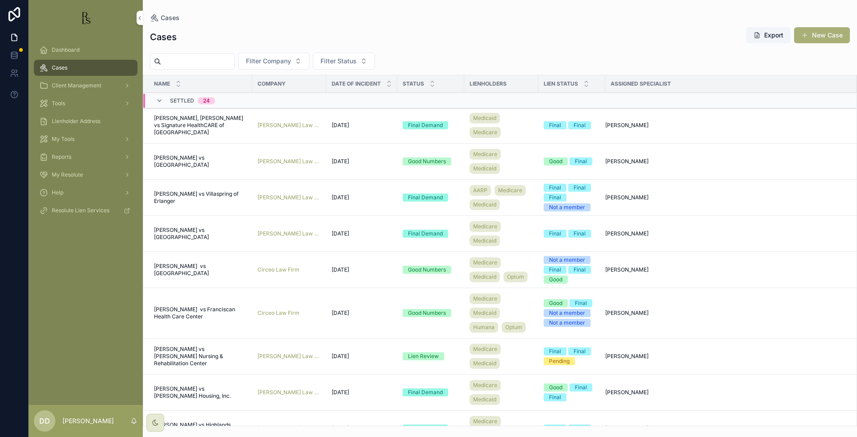
click at [165, 158] on span "[PERSON_NAME] vs [GEOGRAPHIC_DATA]" at bounding box center [200, 161] width 93 height 14
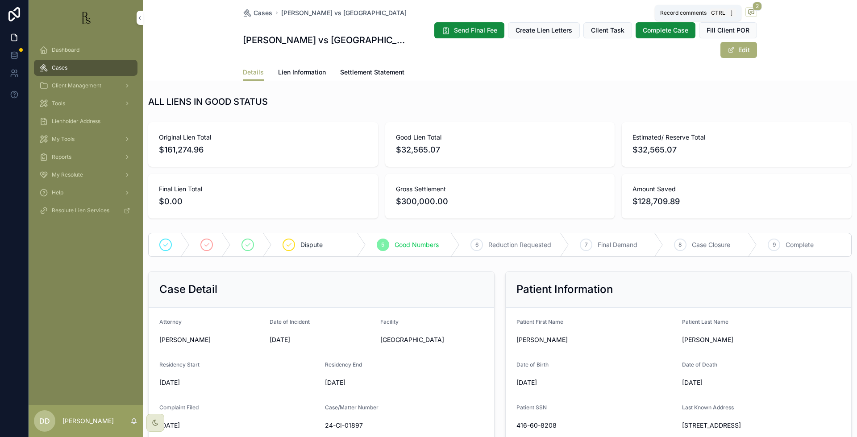
click at [753, 9] on span "2" at bounding box center [757, 6] width 9 height 9
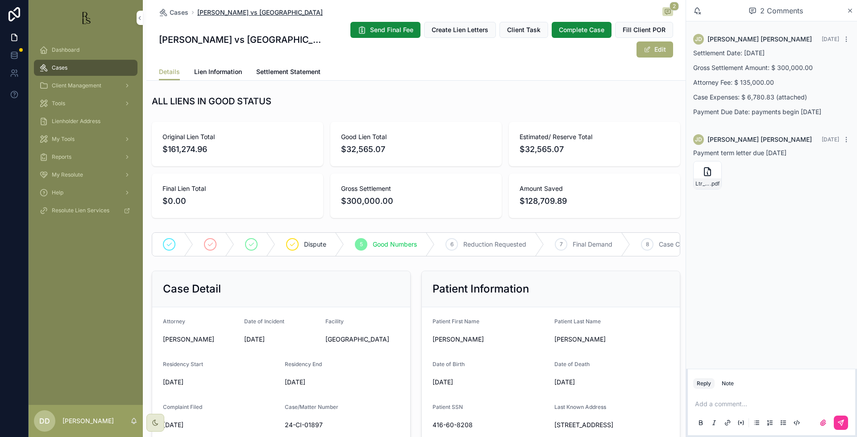
drag, startPoint x: 320, startPoint y: 11, endPoint x: 195, endPoint y: 12, distance: 124.5
click at [195, 12] on div "Cases [PERSON_NAME] vs [GEOGRAPHIC_DATA] 2" at bounding box center [416, 12] width 514 height 11
copy span "[PERSON_NAME] vs [GEOGRAPHIC_DATA]"
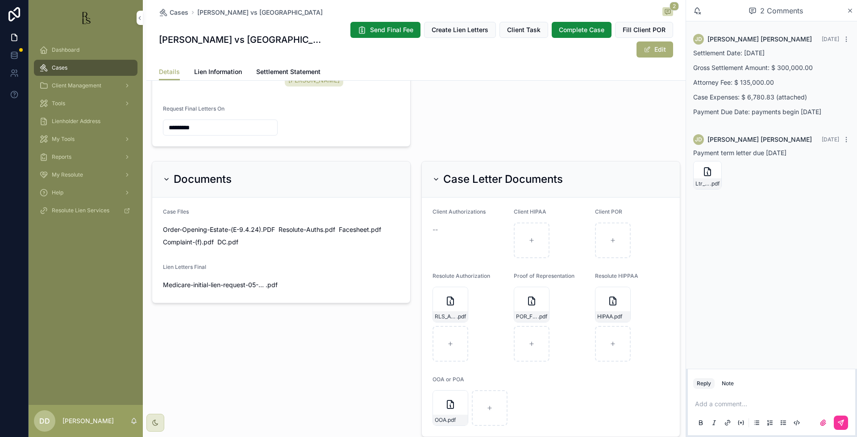
scroll to position [419, 0]
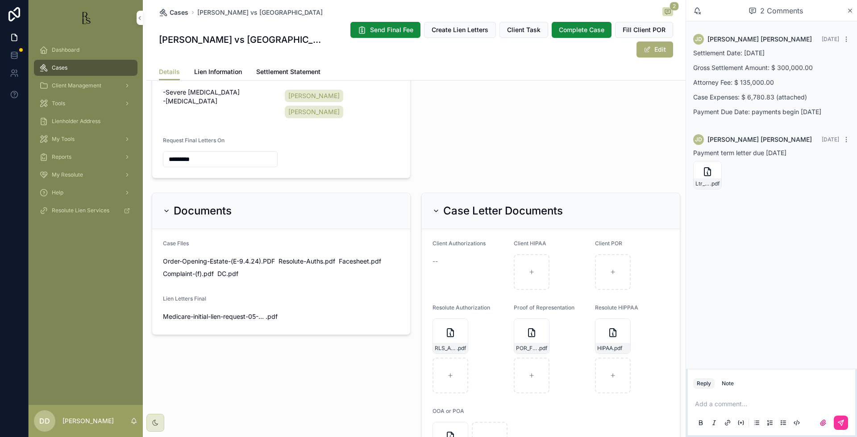
click at [173, 11] on span "Cases" at bounding box center [179, 12] width 19 height 9
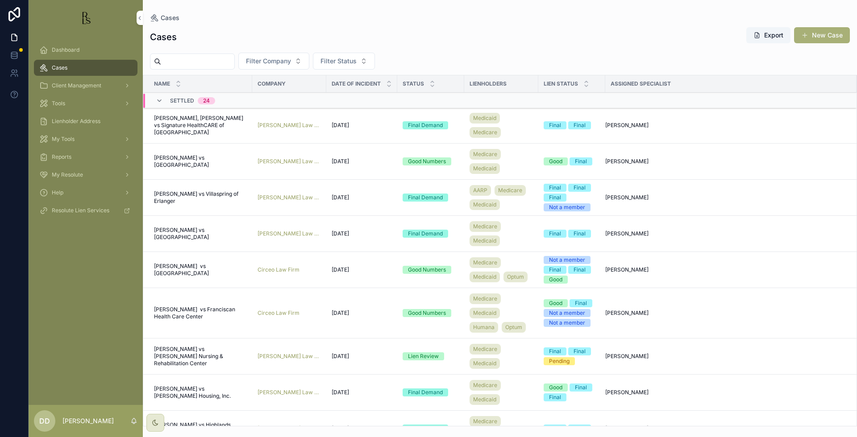
click at [180, 199] on span "[PERSON_NAME] vs Villaspring of Erlanger" at bounding box center [200, 198] width 93 height 14
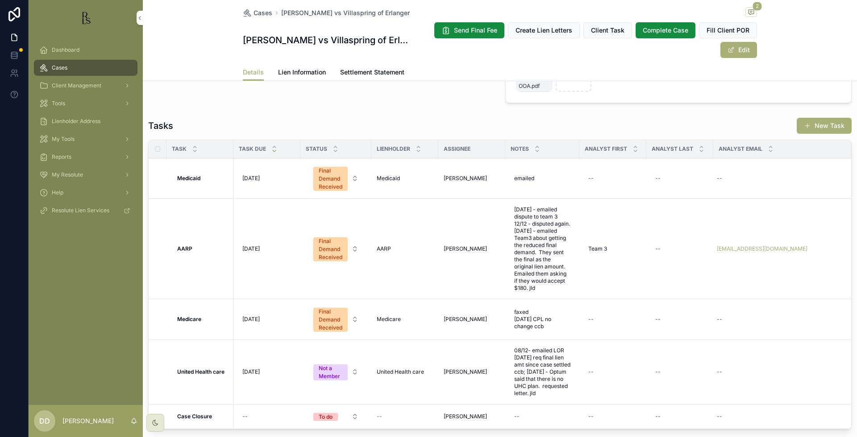
scroll to position [815, 0]
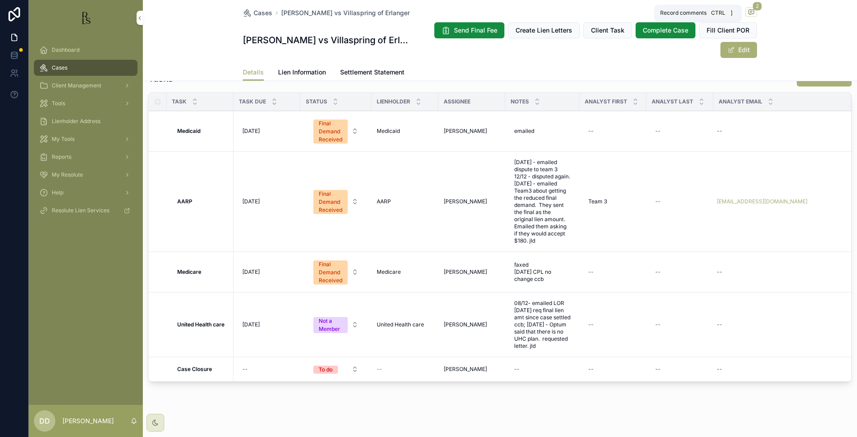
click at [753, 9] on span "2" at bounding box center [757, 6] width 9 height 9
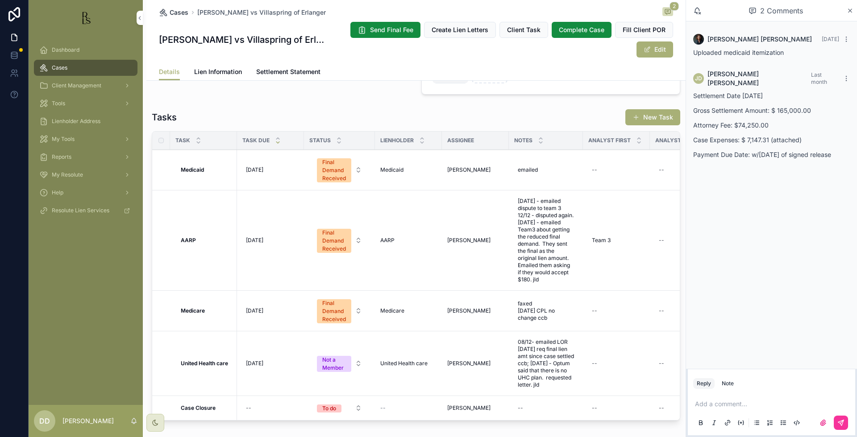
click at [173, 15] on span "Cases" at bounding box center [179, 12] width 19 height 9
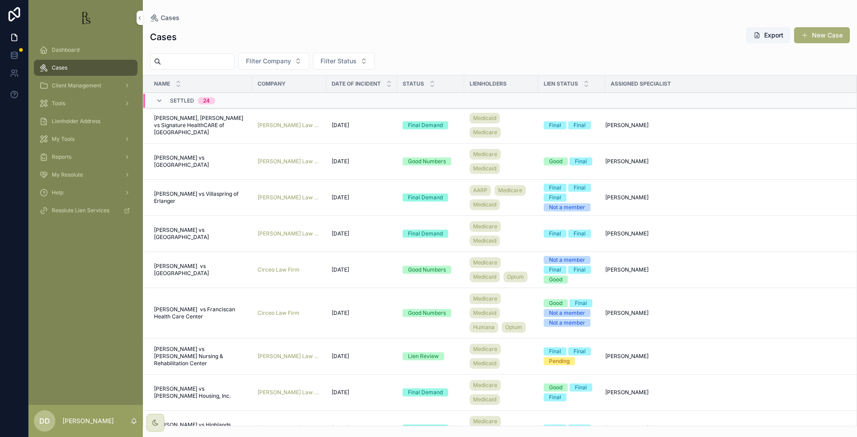
click at [177, 241] on span "[PERSON_NAME] vs [GEOGRAPHIC_DATA]" at bounding box center [200, 234] width 93 height 14
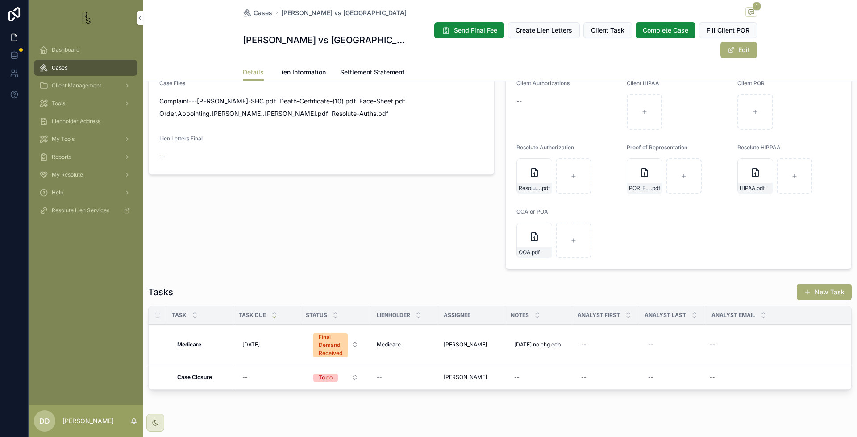
scroll to position [609, 0]
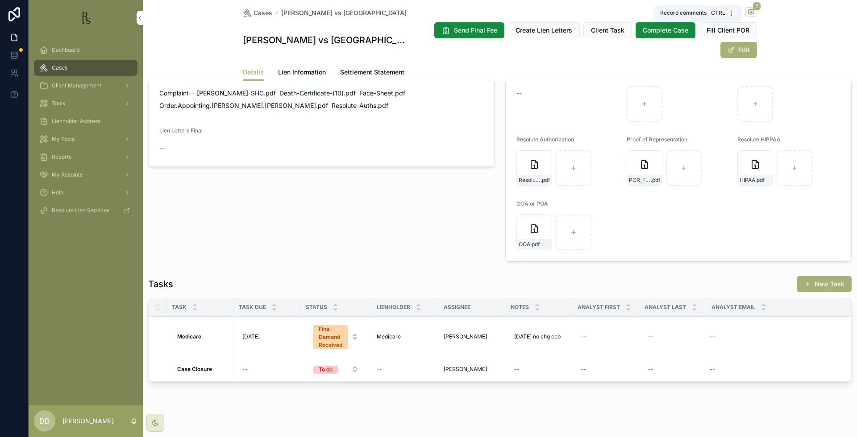
click at [749, 13] on icon "scrollable content" at bounding box center [751, 12] width 5 height 5
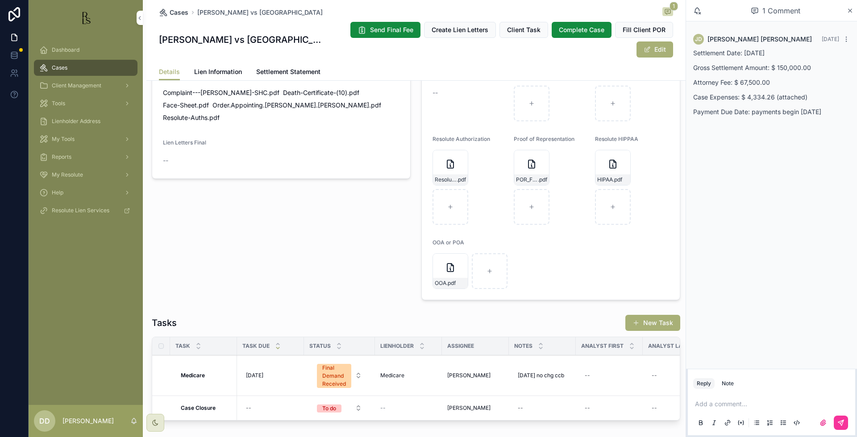
click at [177, 15] on span "Cases" at bounding box center [179, 12] width 19 height 9
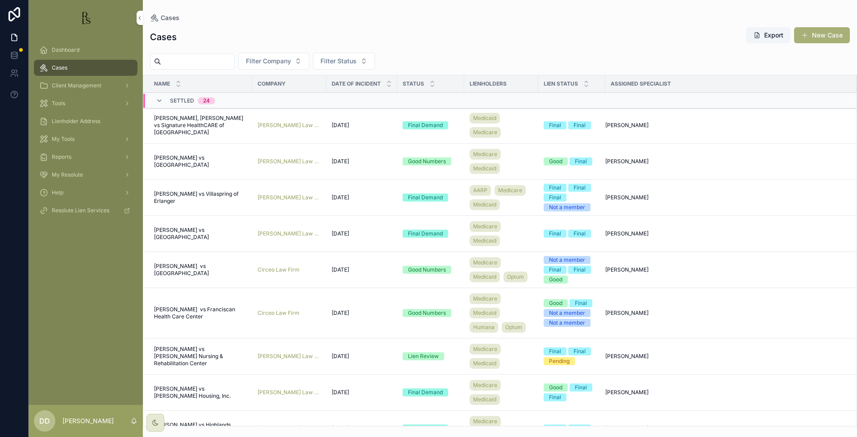
click at [165, 241] on span "[PERSON_NAME] vs [GEOGRAPHIC_DATA]" at bounding box center [200, 234] width 93 height 14
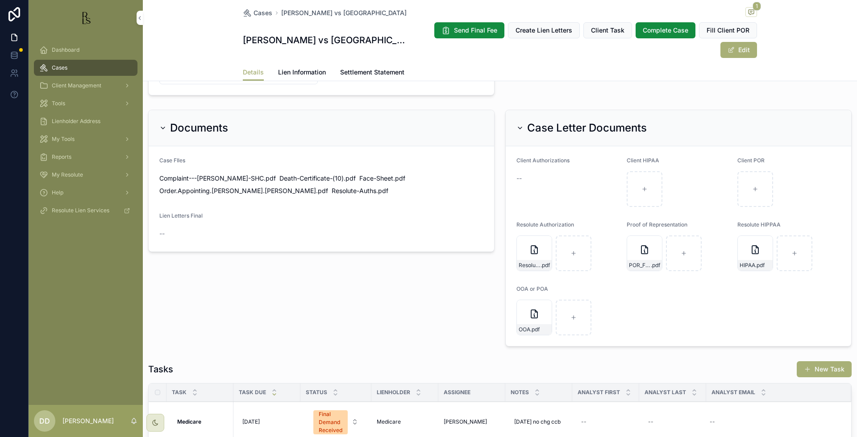
scroll to position [558, 0]
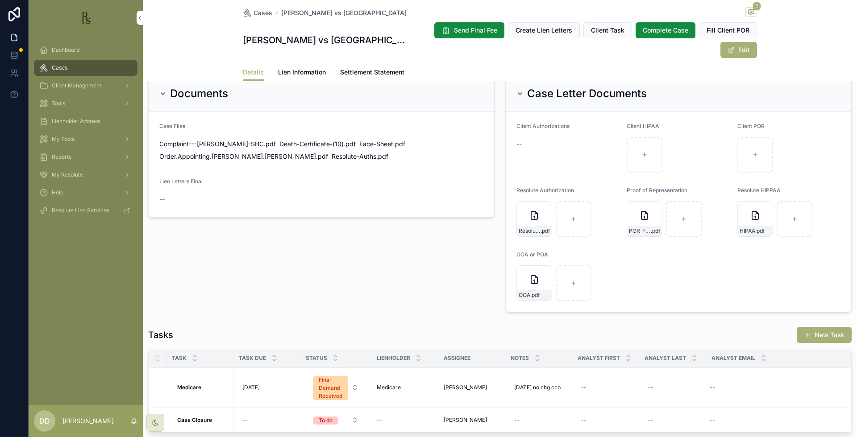
click at [763, 272] on form "Client Authorizations -- Client HIPAA Client POR Resolute Authorization Resolut…" at bounding box center [679, 212] width 346 height 200
click at [252, 19] on div "Cases [PERSON_NAME] vs Riverview Health Care Center 1 [PERSON_NAME] vs Rivervie…" at bounding box center [500, 32] width 514 height 64
click at [254, 14] on span "Cases" at bounding box center [263, 12] width 19 height 9
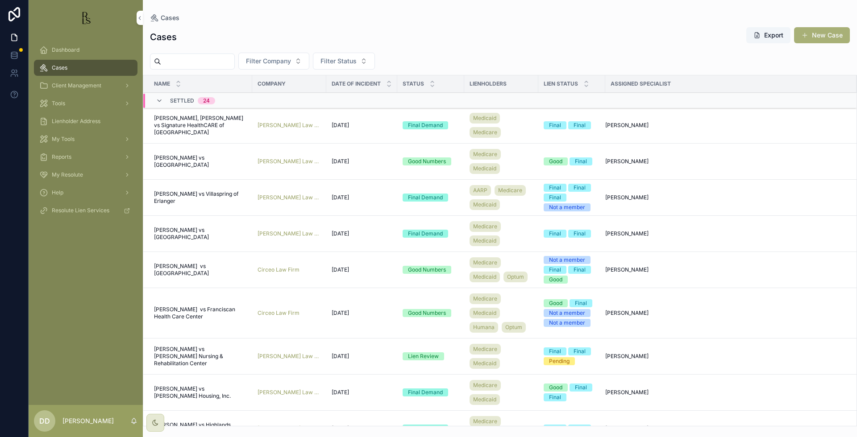
click at [173, 277] on span "[PERSON_NAME] vs [GEOGRAPHIC_DATA]" at bounding box center [200, 270] width 93 height 14
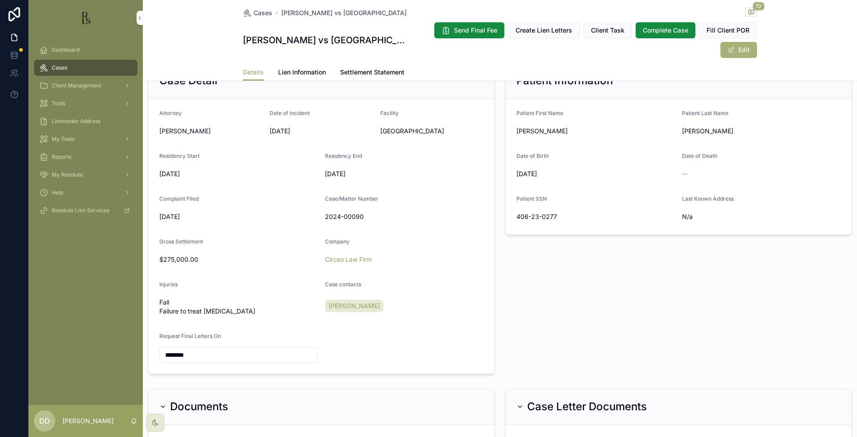
scroll to position [200, 0]
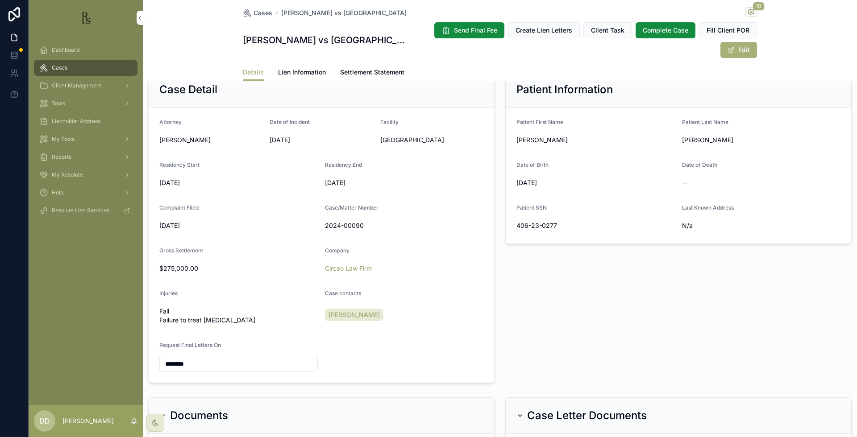
click at [285, 79] on link "Lien Information" at bounding box center [302, 73] width 48 height 18
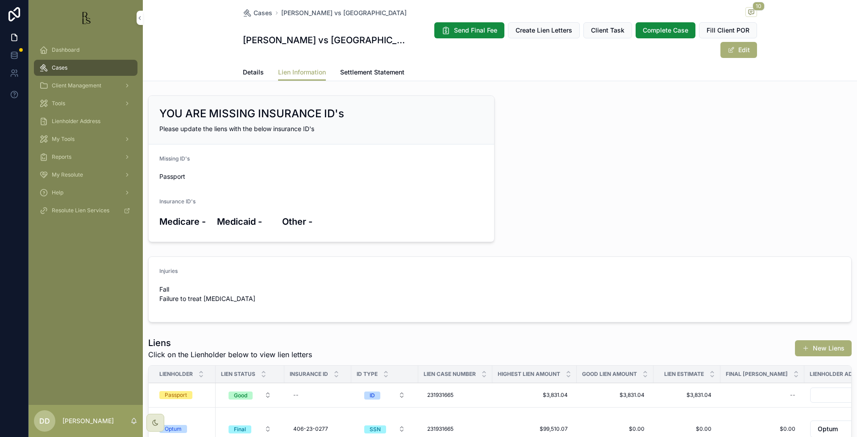
click at [246, 74] on span "Details" at bounding box center [253, 72] width 21 height 9
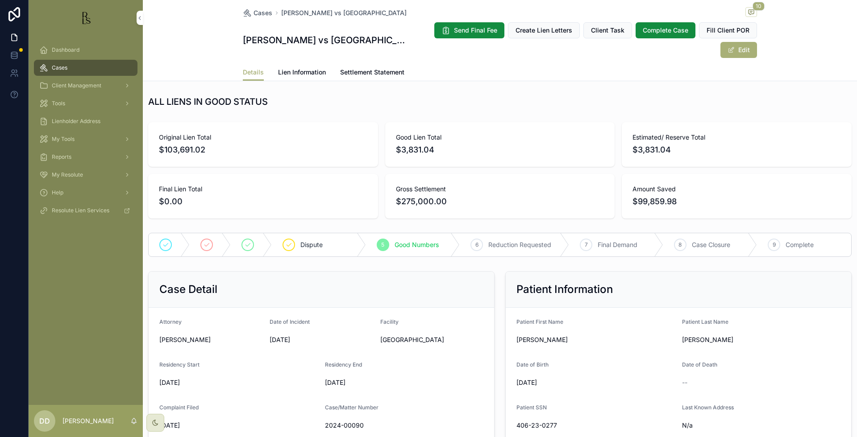
drag, startPoint x: 413, startPoint y: 12, endPoint x: 267, endPoint y: 20, distance: 145.7
click at [267, 20] on div "Cases [PERSON_NAME] vs Kensington Center 10 [PERSON_NAME] vs Kensington Center …" at bounding box center [500, 32] width 514 height 64
copy div "[PERSON_NAME] vs [GEOGRAPHIC_DATA]"
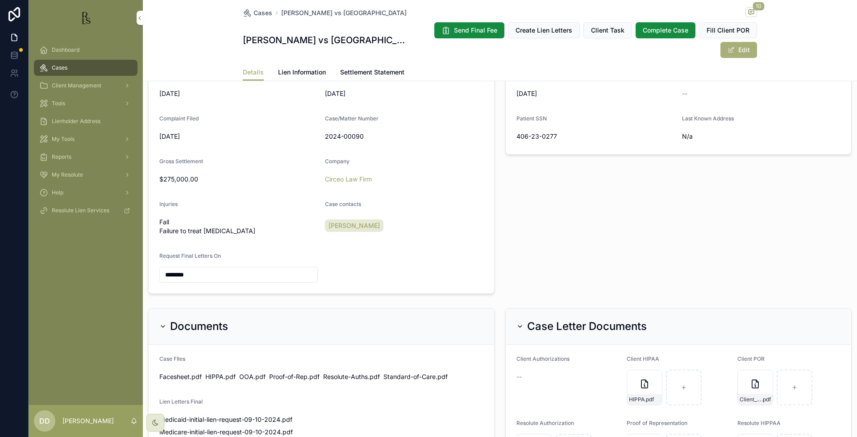
scroll to position [279, 0]
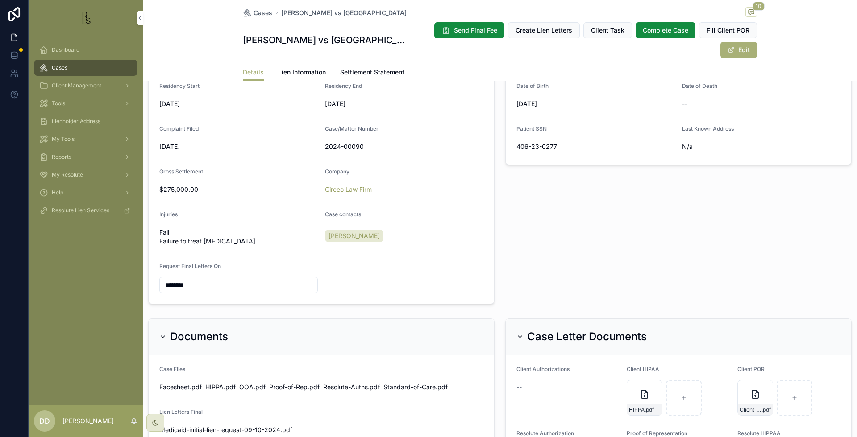
click at [416, 283] on form "Attorney [PERSON_NAME] Date of Incident [DATE] Facility [GEOGRAPHIC_DATA] Resid…" at bounding box center [322, 166] width 346 height 275
click at [254, 15] on span "Cases" at bounding box center [263, 12] width 19 height 9
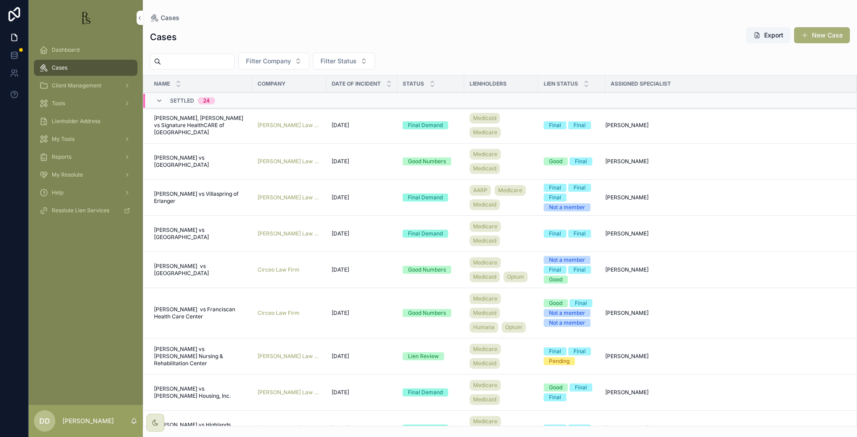
click at [193, 321] on span "[PERSON_NAME] vs Franciscan Health Care Center" at bounding box center [200, 313] width 93 height 14
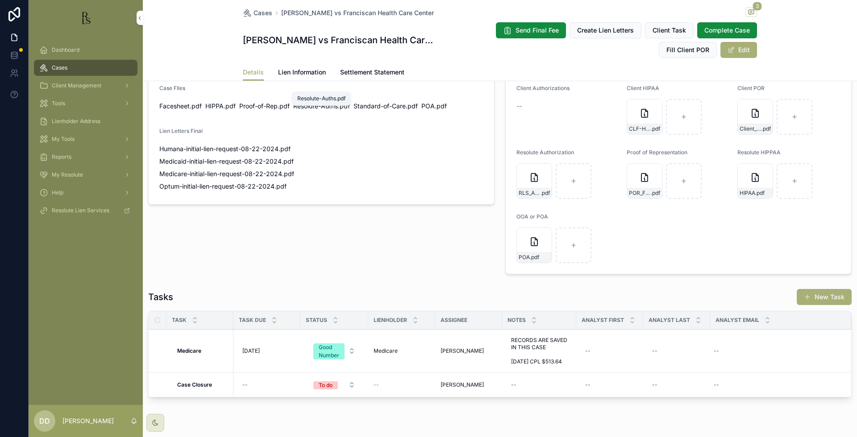
scroll to position [583, 0]
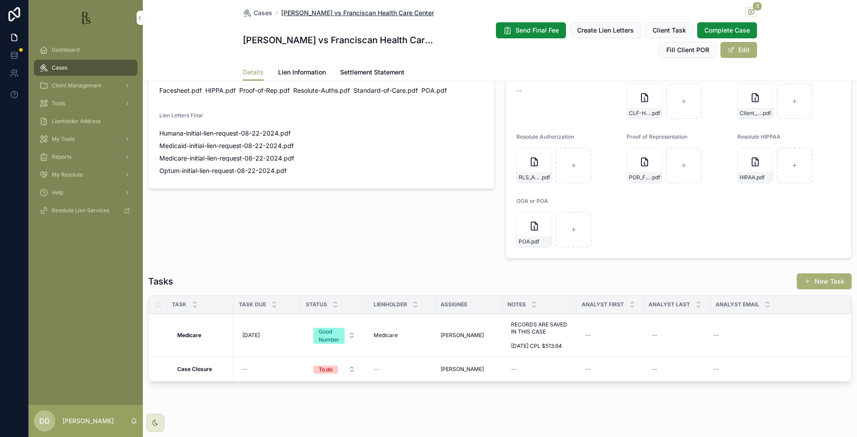
drag, startPoint x: 432, startPoint y: 8, endPoint x: 278, endPoint y: 14, distance: 154.1
click at [278, 14] on div "Cases [PERSON_NAME] vs Franciscan Health Care Center 3" at bounding box center [500, 12] width 514 height 11
copy span "[PERSON_NAME] vs Franciscan Health Care Center"
click at [259, 16] on span "Cases" at bounding box center [263, 12] width 19 height 9
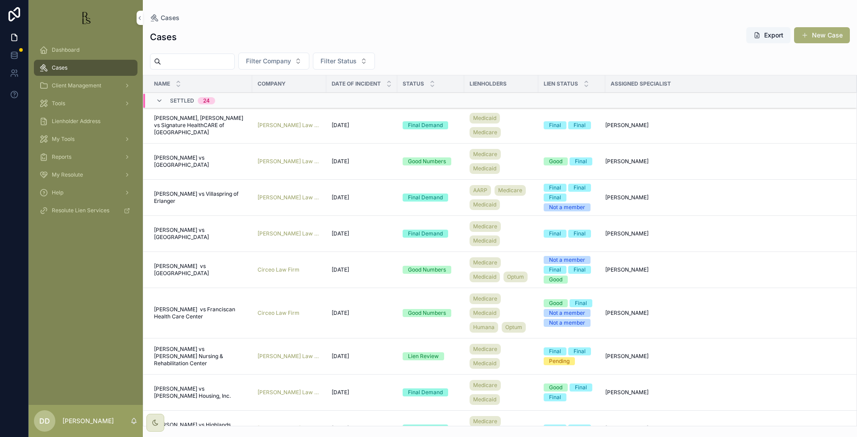
scroll to position [56, 0]
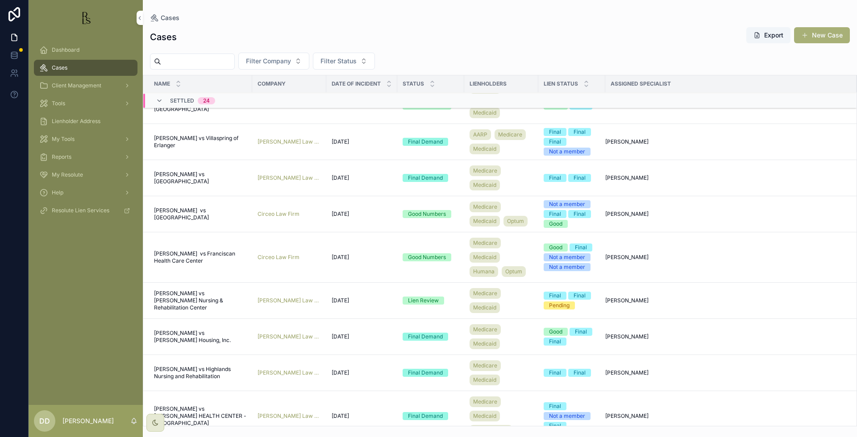
click at [177, 312] on span "[PERSON_NAME] vs [PERSON_NAME] Nursing & Rehabilitation Center" at bounding box center [200, 300] width 93 height 21
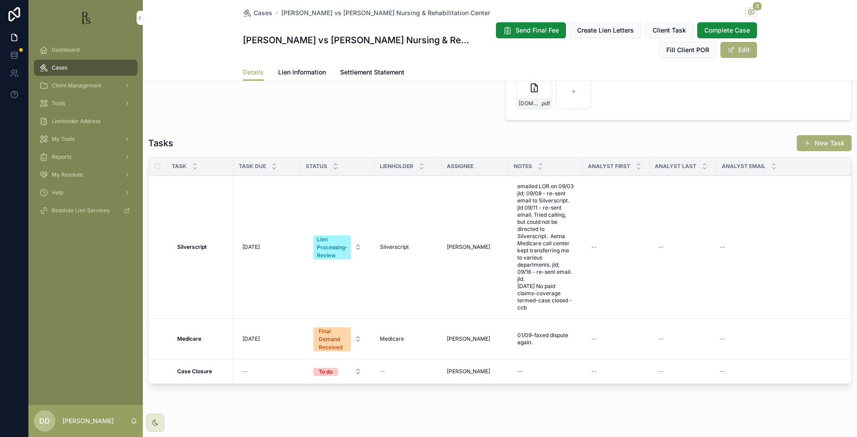
scroll to position [725, 0]
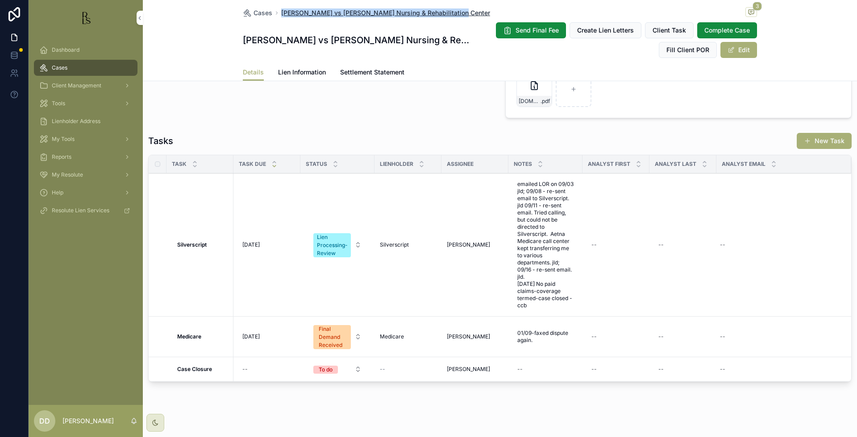
drag, startPoint x: 450, startPoint y: 11, endPoint x: 277, endPoint y: 14, distance: 172.8
click at [277, 14] on div "Cases [PERSON_NAME] vs [PERSON_NAME] Nursing & Rehabilitation Center 3" at bounding box center [500, 12] width 514 height 11
copy span "[PERSON_NAME] vs [PERSON_NAME] Nursing & Rehabilitation Center"
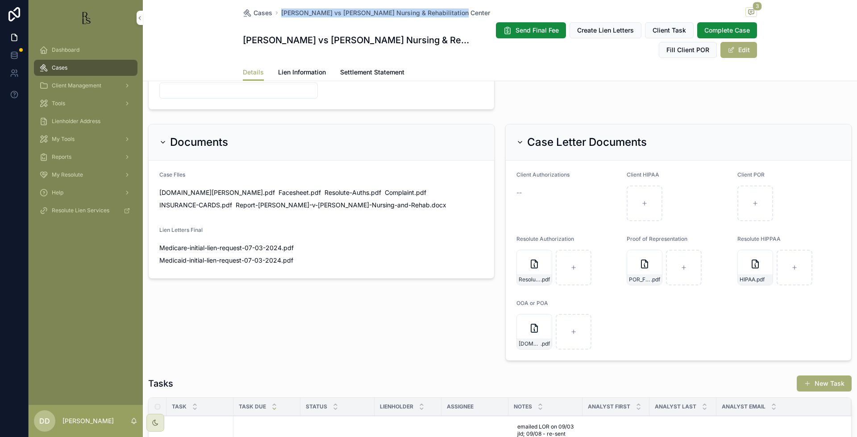
scroll to position [614, 0]
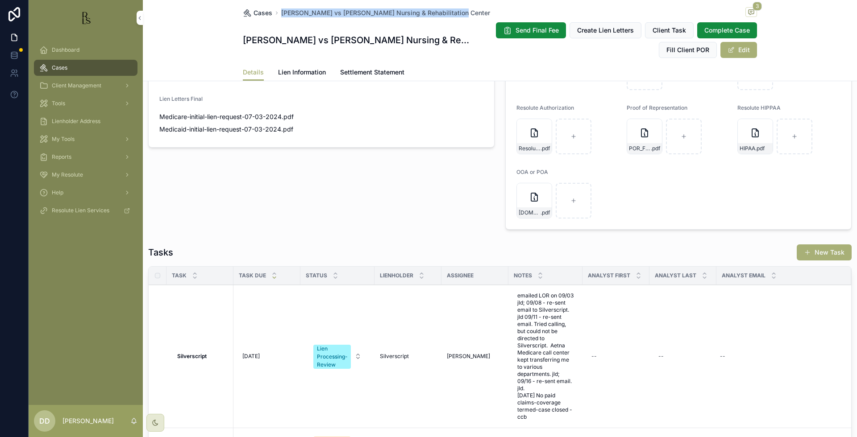
click at [254, 12] on span "Cases" at bounding box center [263, 12] width 19 height 9
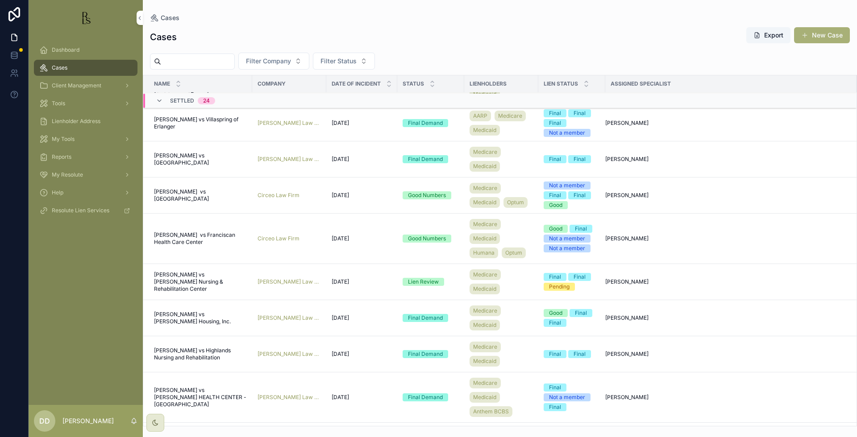
scroll to position [112, 0]
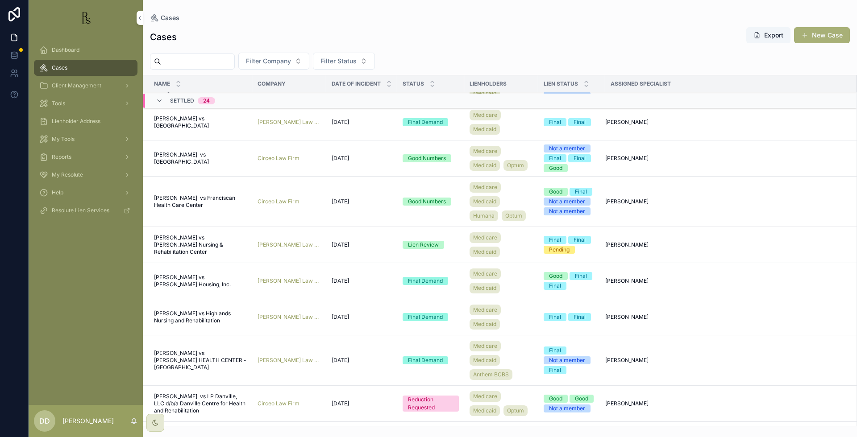
click at [171, 288] on span "[PERSON_NAME] vs [PERSON_NAME] Housing, Inc." at bounding box center [200, 281] width 93 height 14
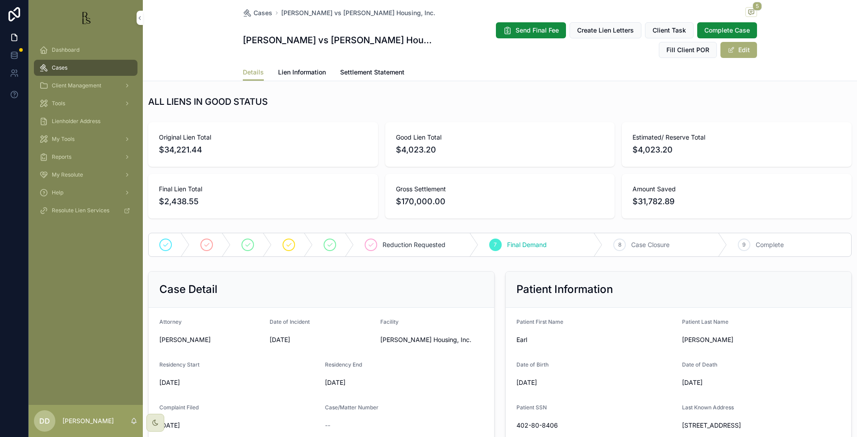
click at [250, 17] on div "[PERSON_NAME] vs [PERSON_NAME] Housing, Inc. 5" at bounding box center [500, 12] width 514 height 11
click at [254, 11] on span "Cases" at bounding box center [263, 12] width 19 height 9
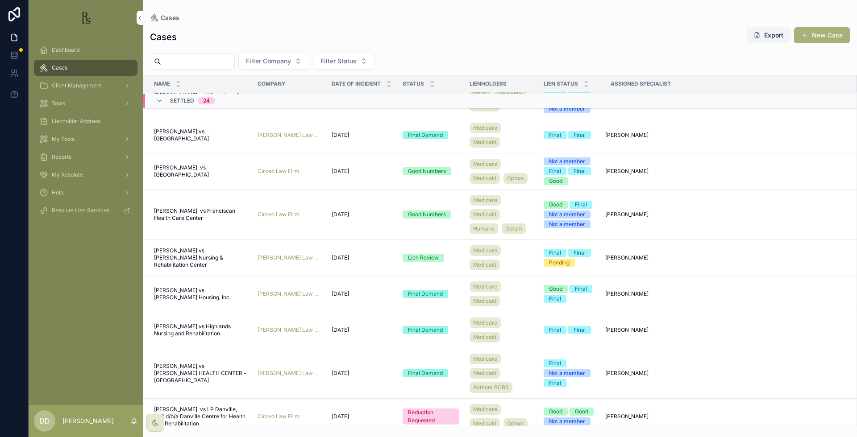
scroll to position [112, 0]
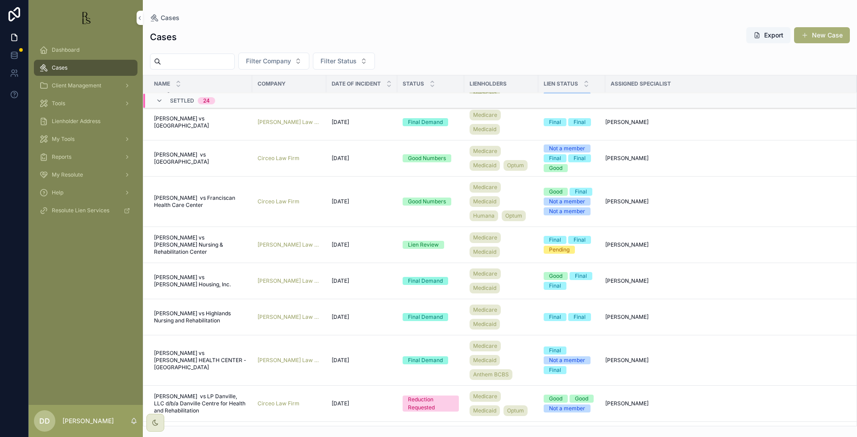
click at [210, 288] on span "[PERSON_NAME] vs [PERSON_NAME] Housing, Inc." at bounding box center [200, 281] width 93 height 14
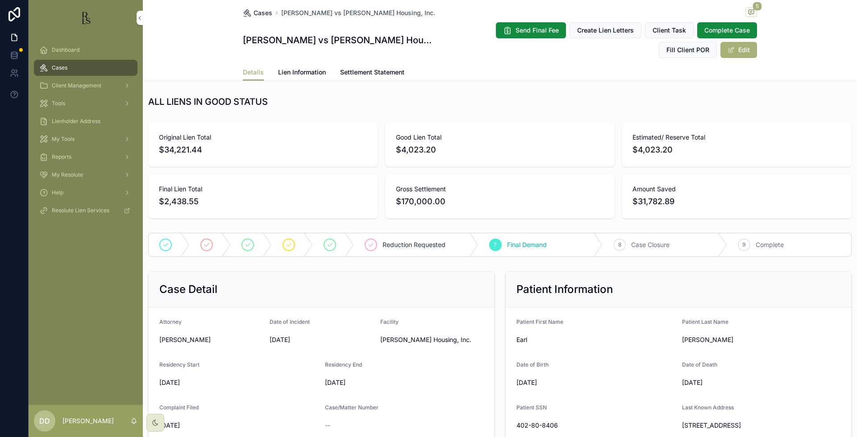
click at [261, 16] on span "Cases" at bounding box center [263, 12] width 19 height 9
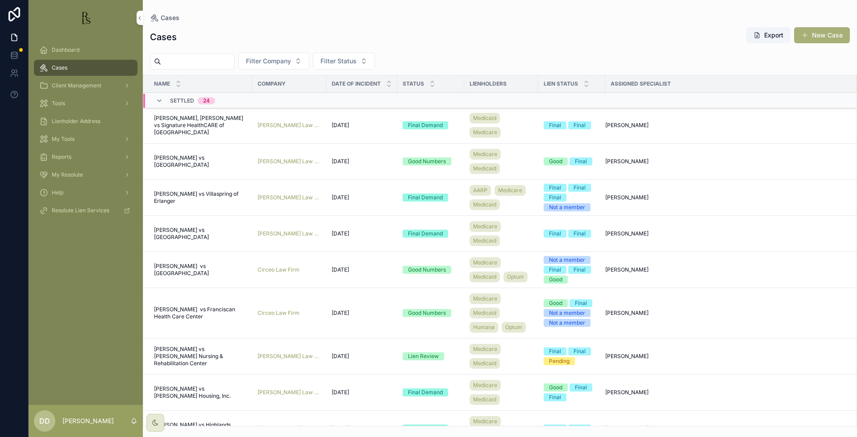
scroll to position [223, 0]
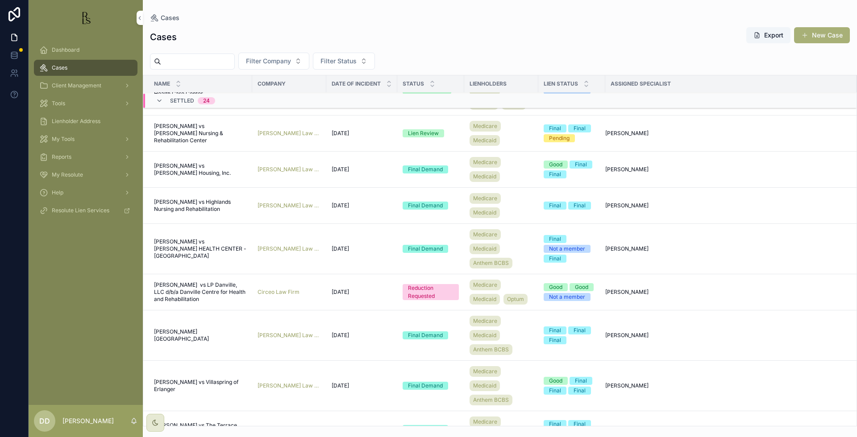
click at [193, 177] on span "[PERSON_NAME] vs [PERSON_NAME] Housing, Inc." at bounding box center [200, 169] width 93 height 14
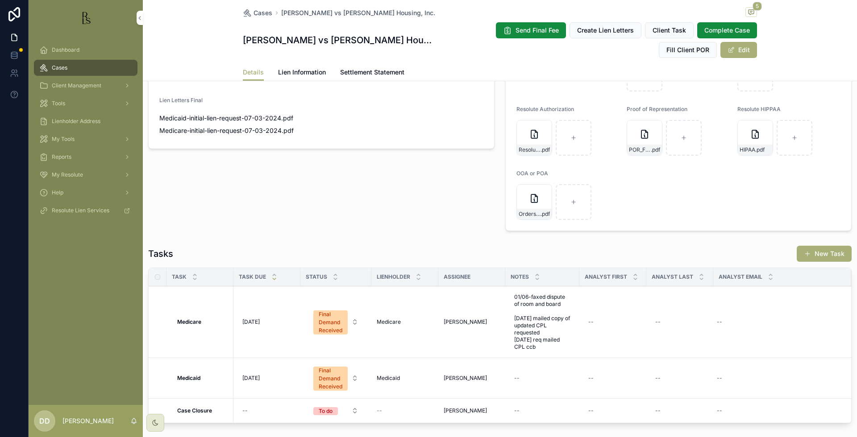
scroll to position [663, 0]
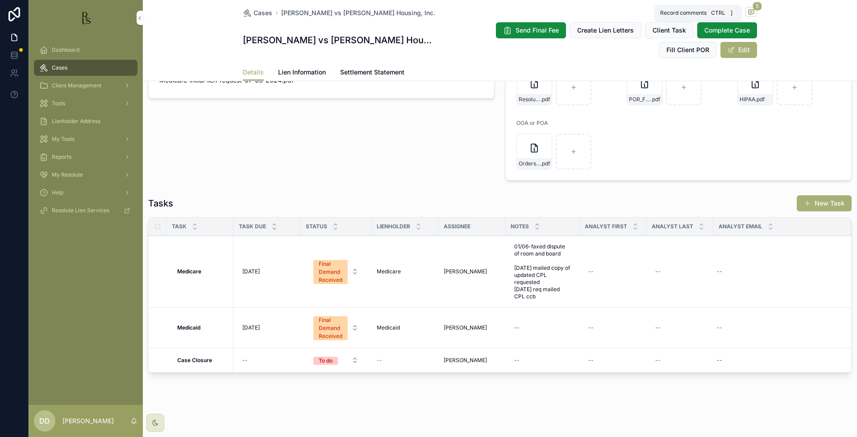
click at [750, 13] on icon "scrollable content" at bounding box center [751, 12] width 5 height 5
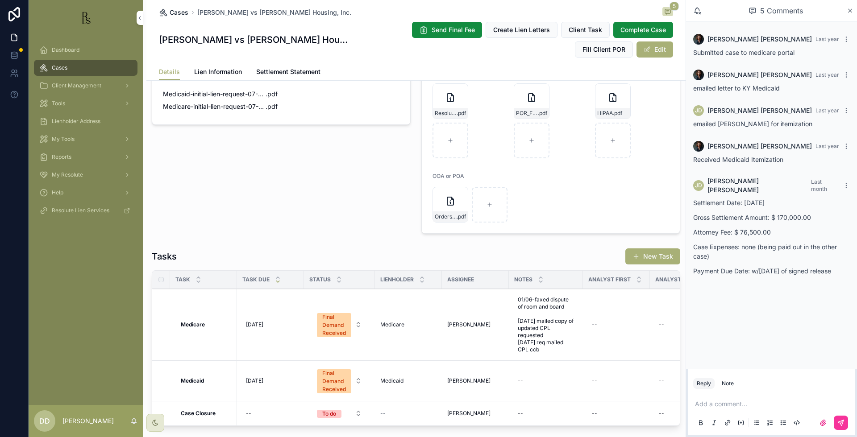
click at [170, 10] on span "Cases" at bounding box center [179, 12] width 19 height 9
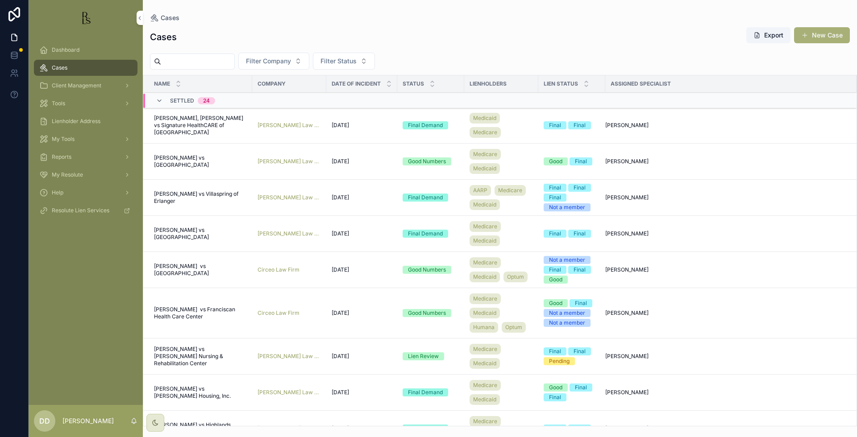
scroll to position [167, 0]
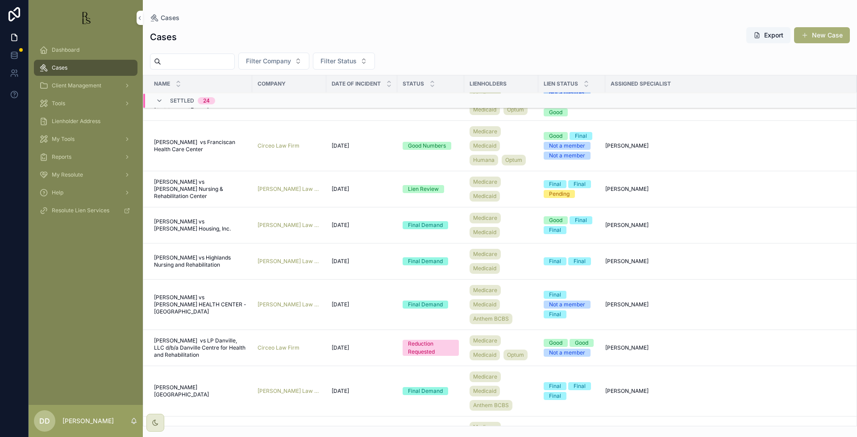
click at [167, 269] on span "[PERSON_NAME] vs Highlands Nursing and Rehabilitation" at bounding box center [200, 261] width 93 height 14
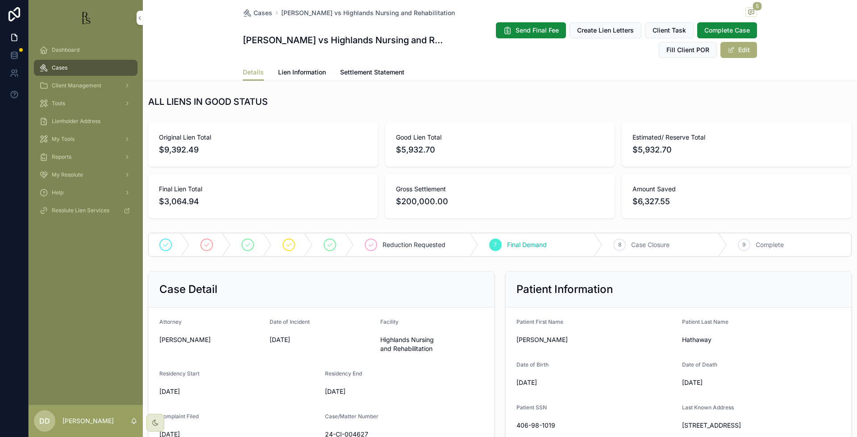
click at [768, 156] on span "$5,932.70" at bounding box center [737, 150] width 208 height 12
